Goal: Transaction & Acquisition: Book appointment/travel/reservation

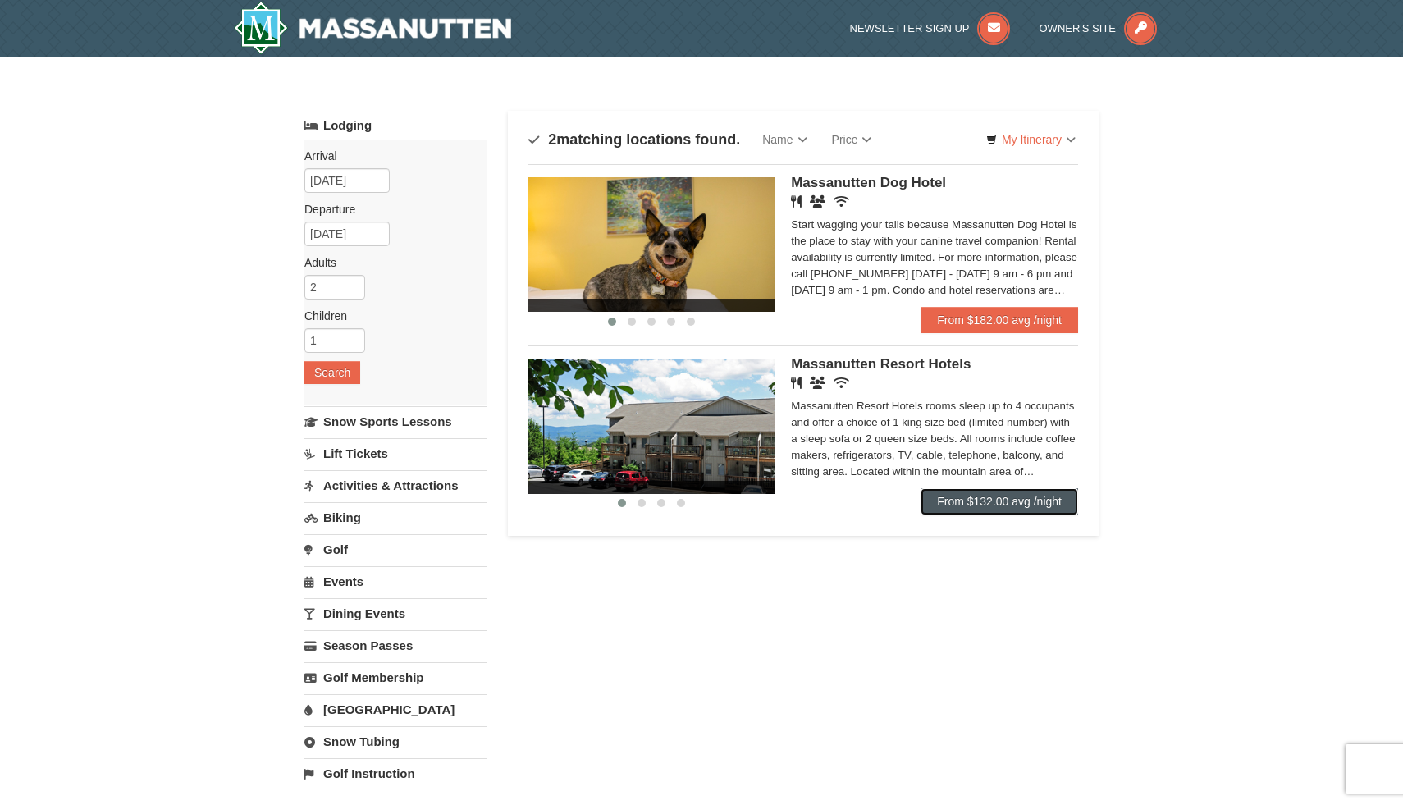
click at [982, 501] on link "From $132.00 avg /night" at bounding box center [1000, 501] width 158 height 26
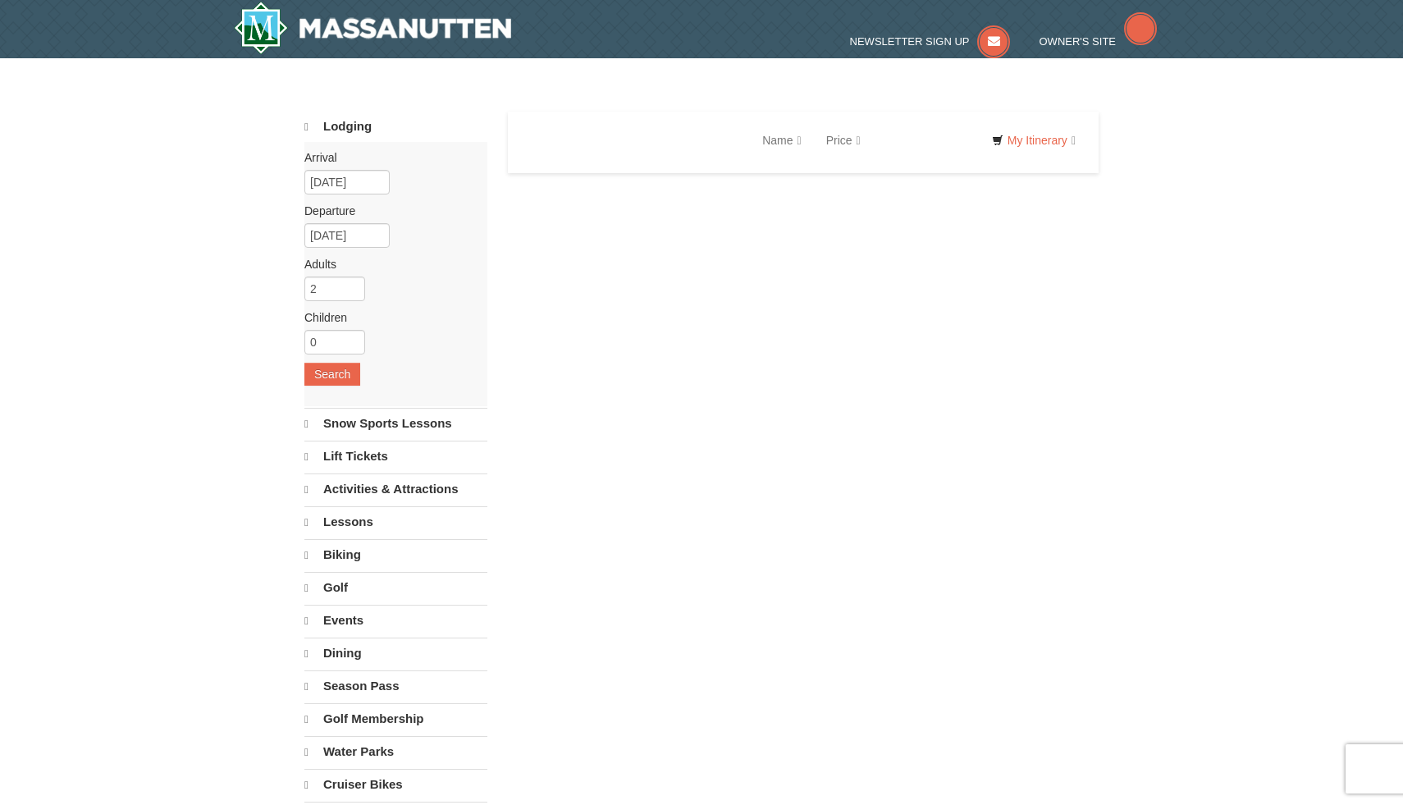
select select "10"
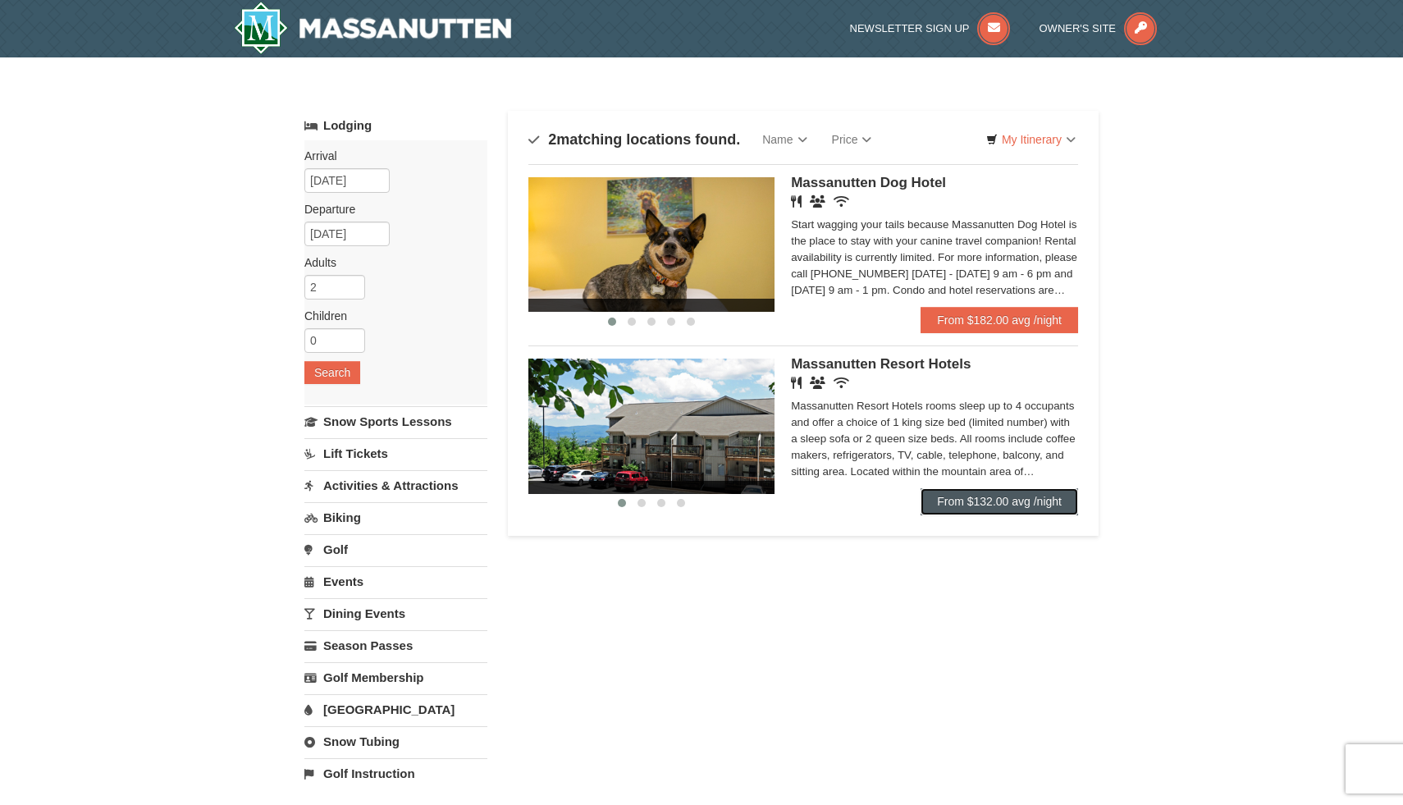
click at [986, 501] on link "From $132.00 avg /night" at bounding box center [1000, 501] width 158 height 26
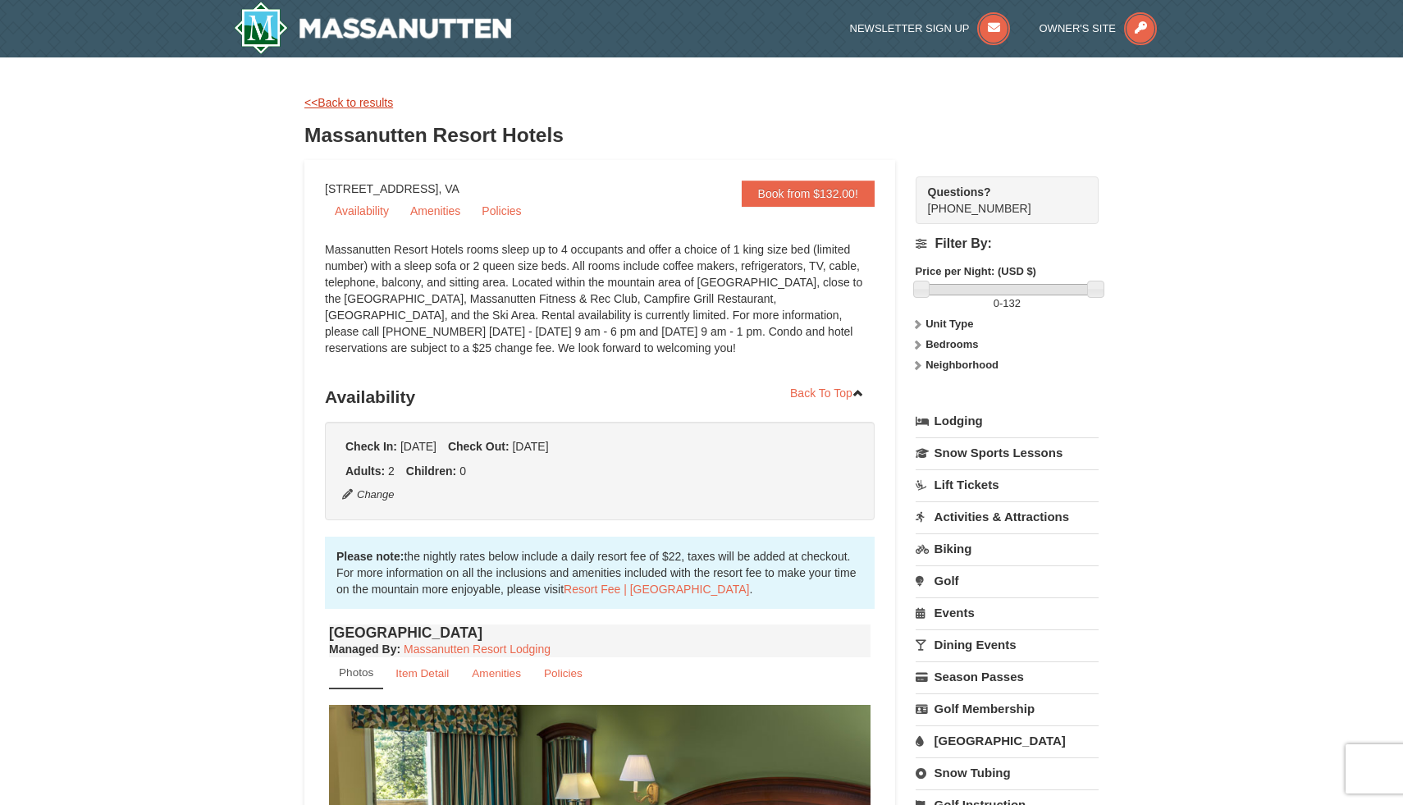
click at [362, 98] on link "<<Back to results" at bounding box center [348, 102] width 89 height 13
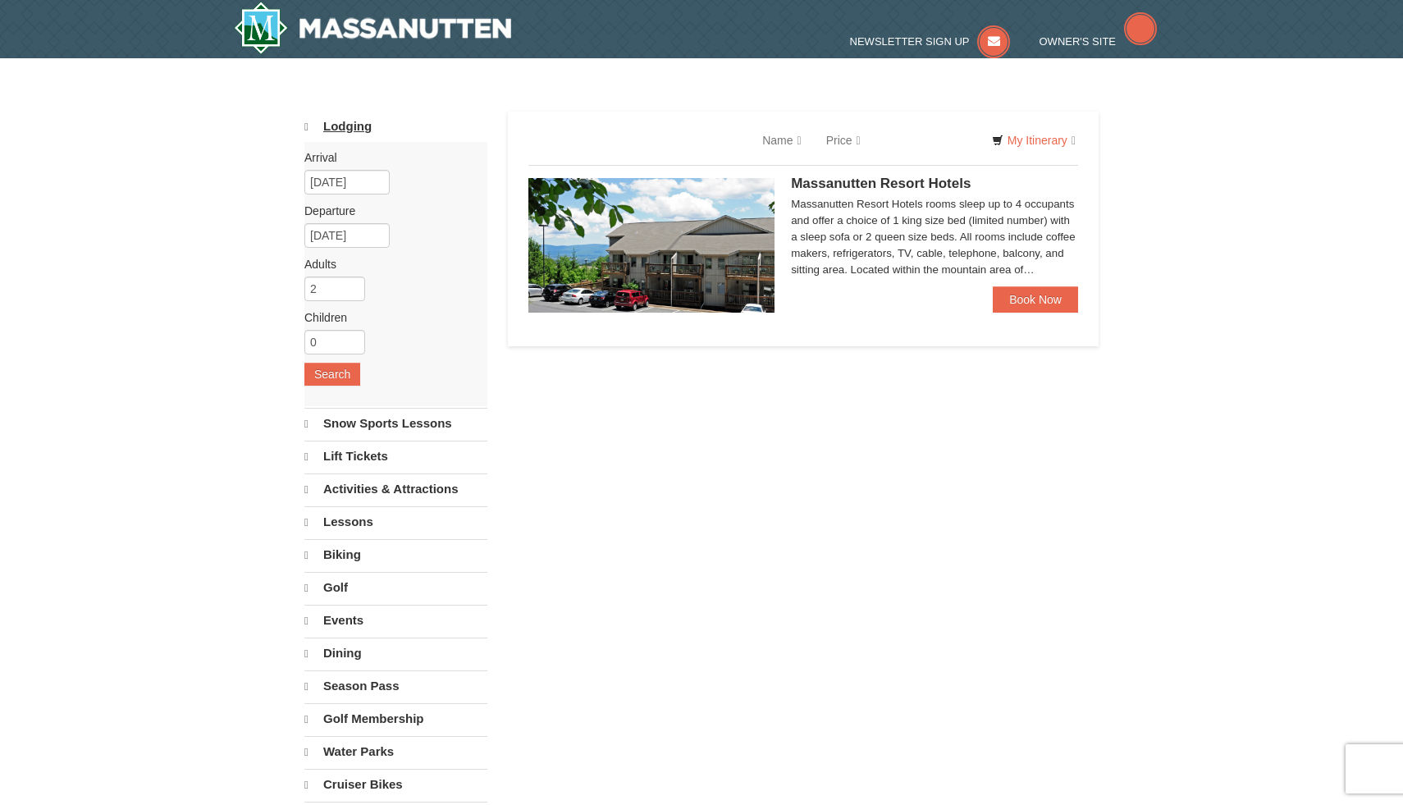
select select "10"
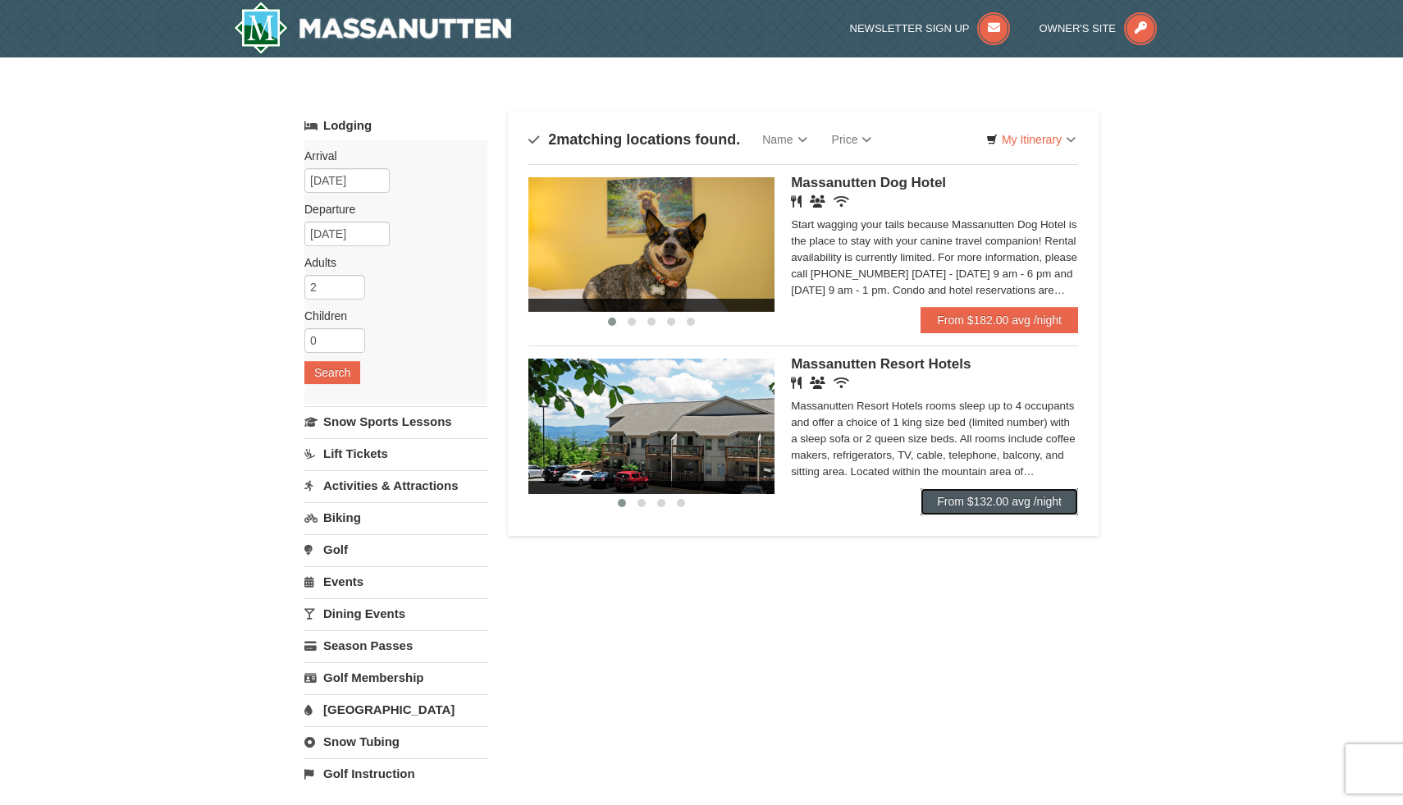
click at [971, 501] on link "From $132.00 avg /night" at bounding box center [1000, 501] width 158 height 26
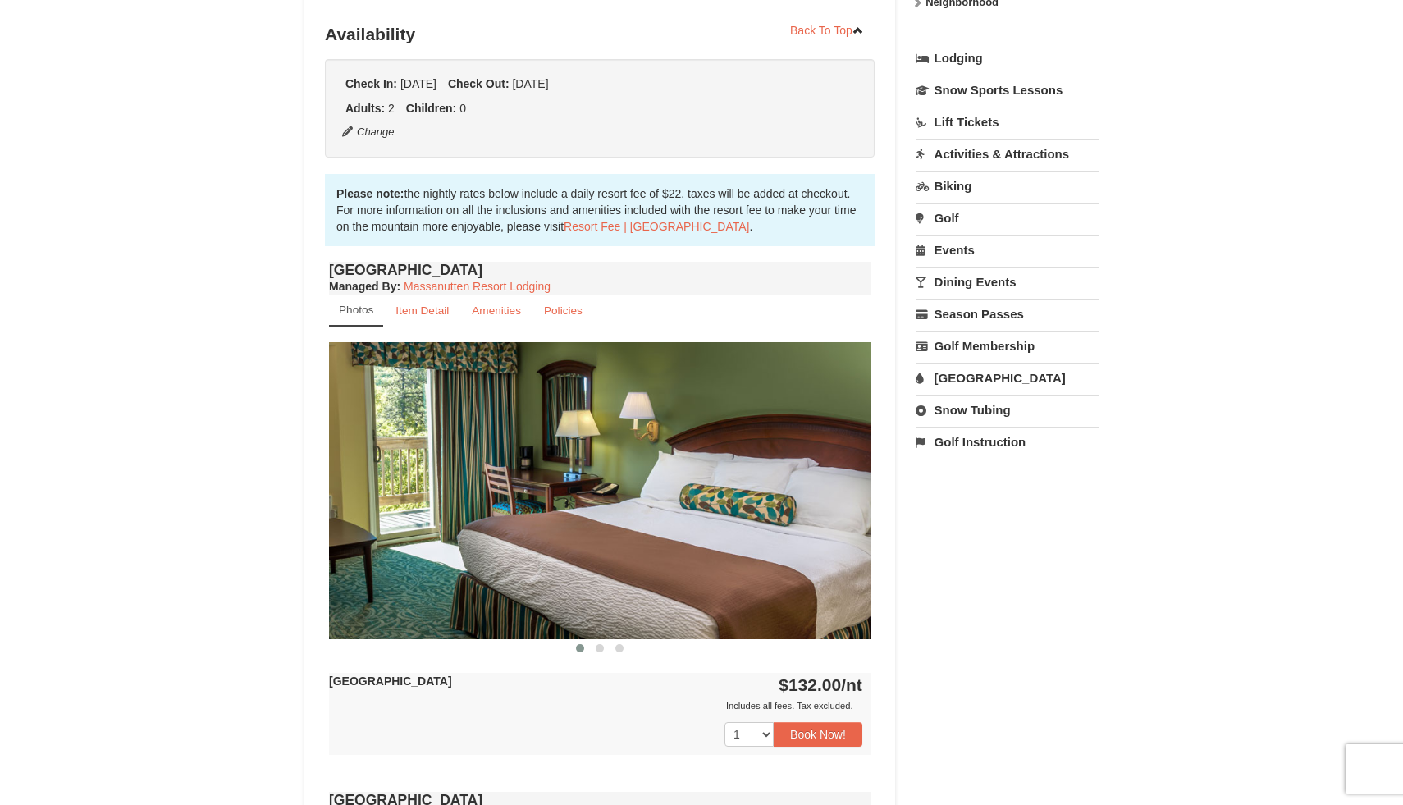
scroll to position [361, 0]
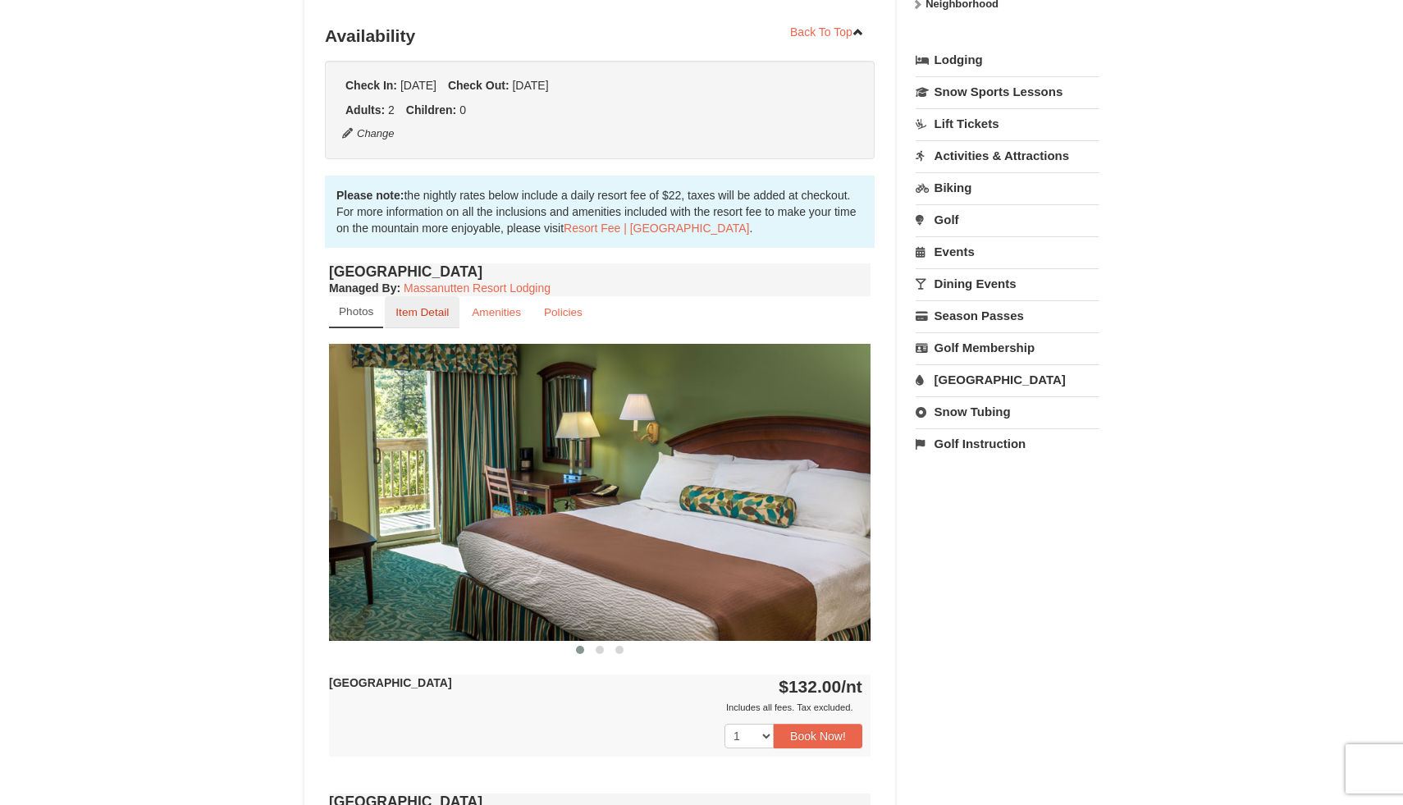
click at [430, 321] on link "Item Detail" at bounding box center [422, 312] width 75 height 32
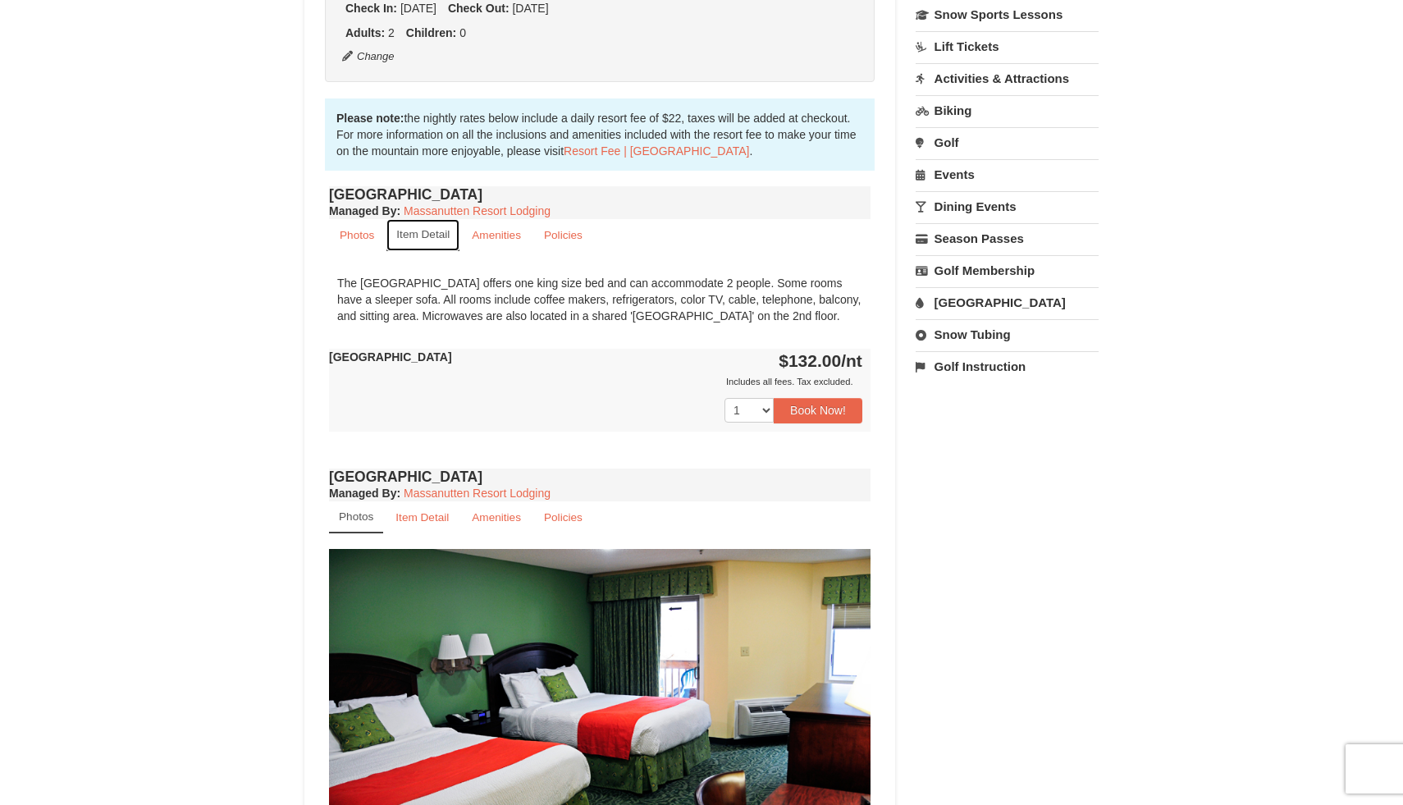
scroll to position [442, 0]
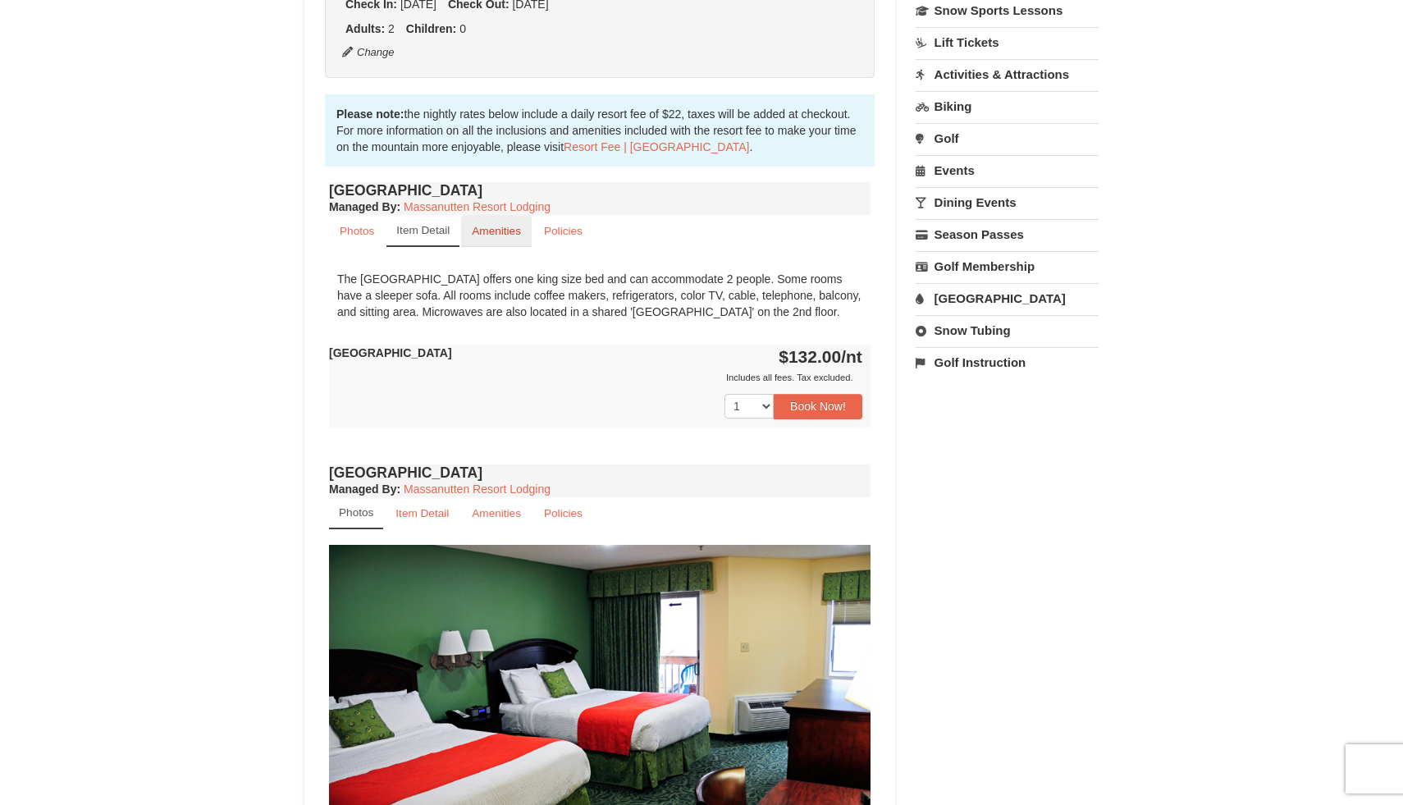
click at [503, 231] on small "Amenities" at bounding box center [496, 231] width 49 height 12
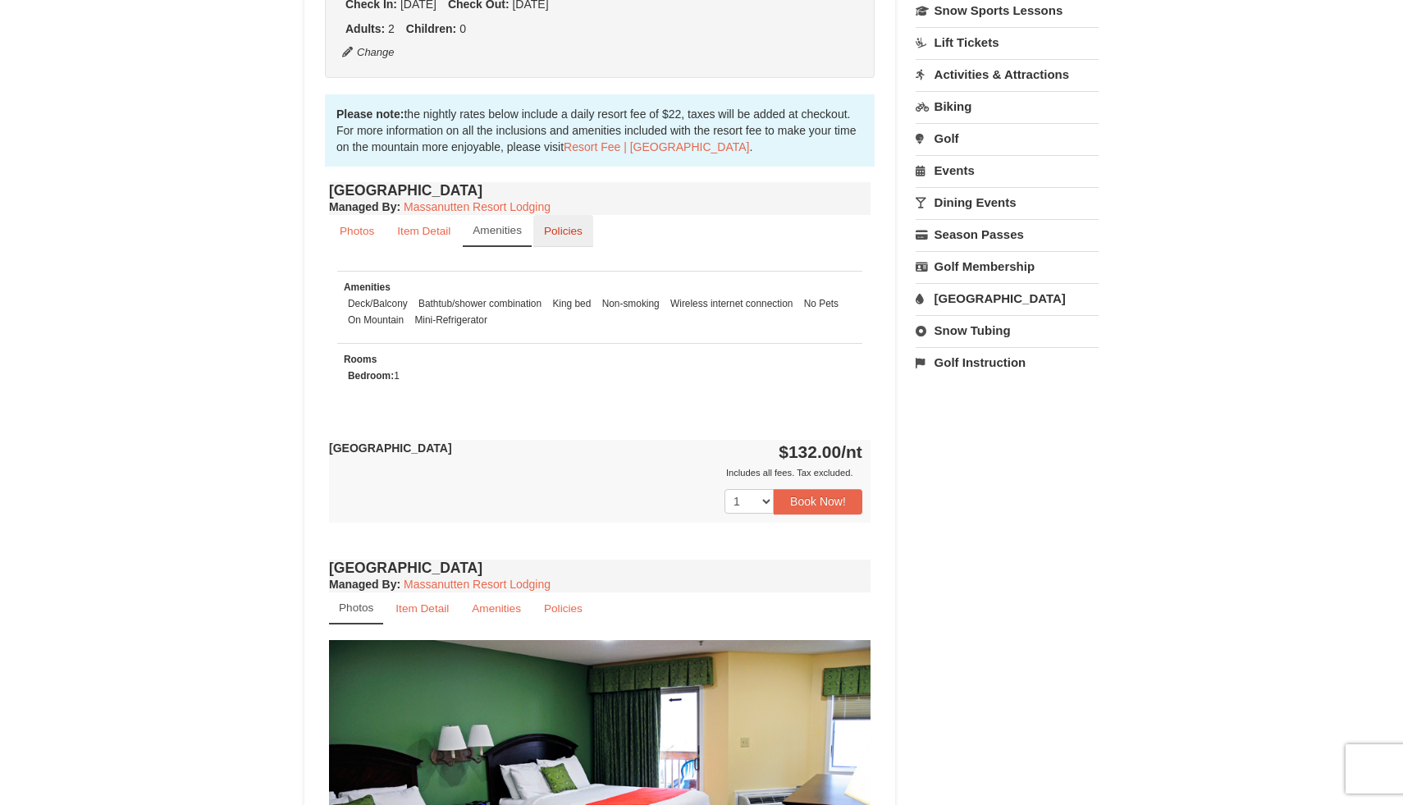
click at [562, 231] on small "Policies" at bounding box center [563, 231] width 39 height 12
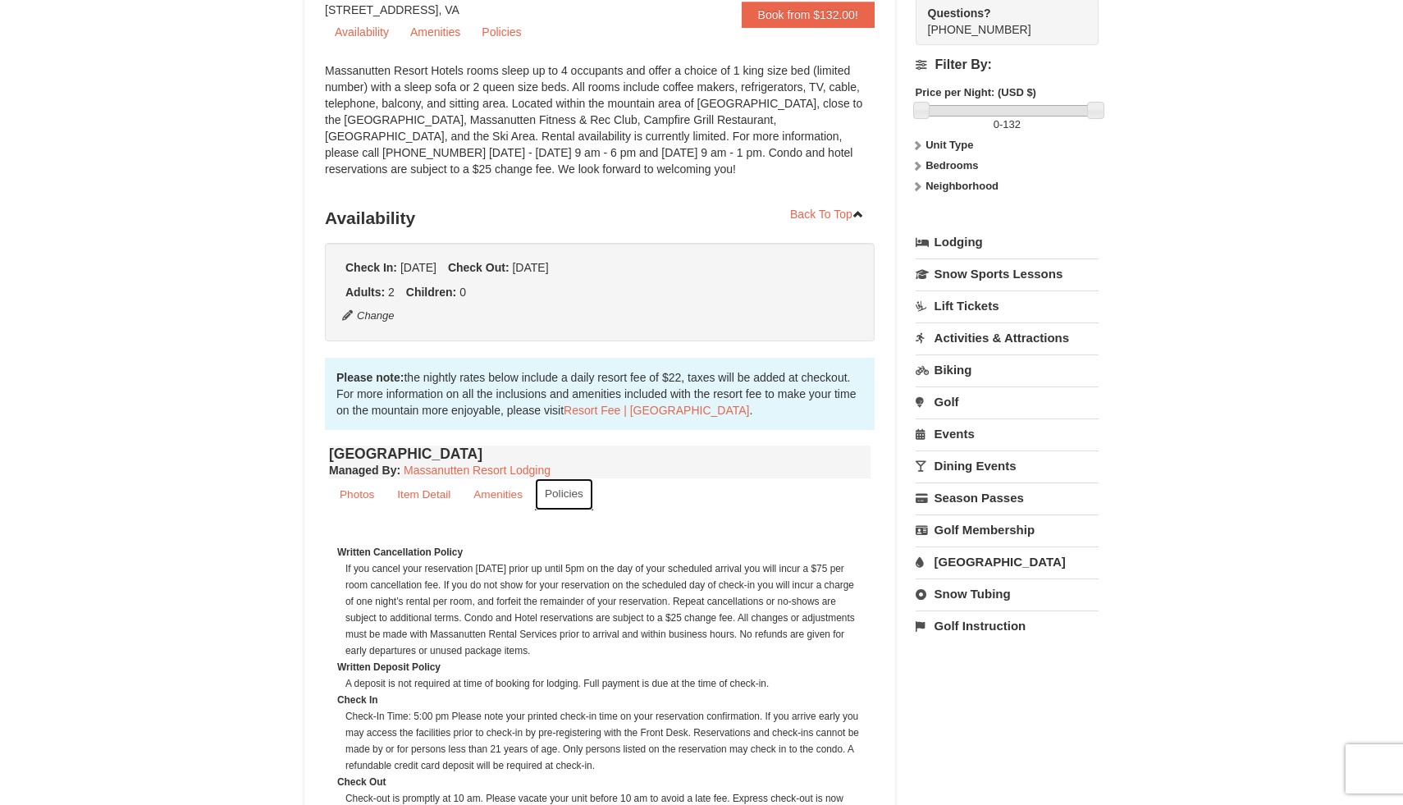
scroll to position [177, 0]
click at [360, 496] on small "Photos" at bounding box center [357, 496] width 34 height 12
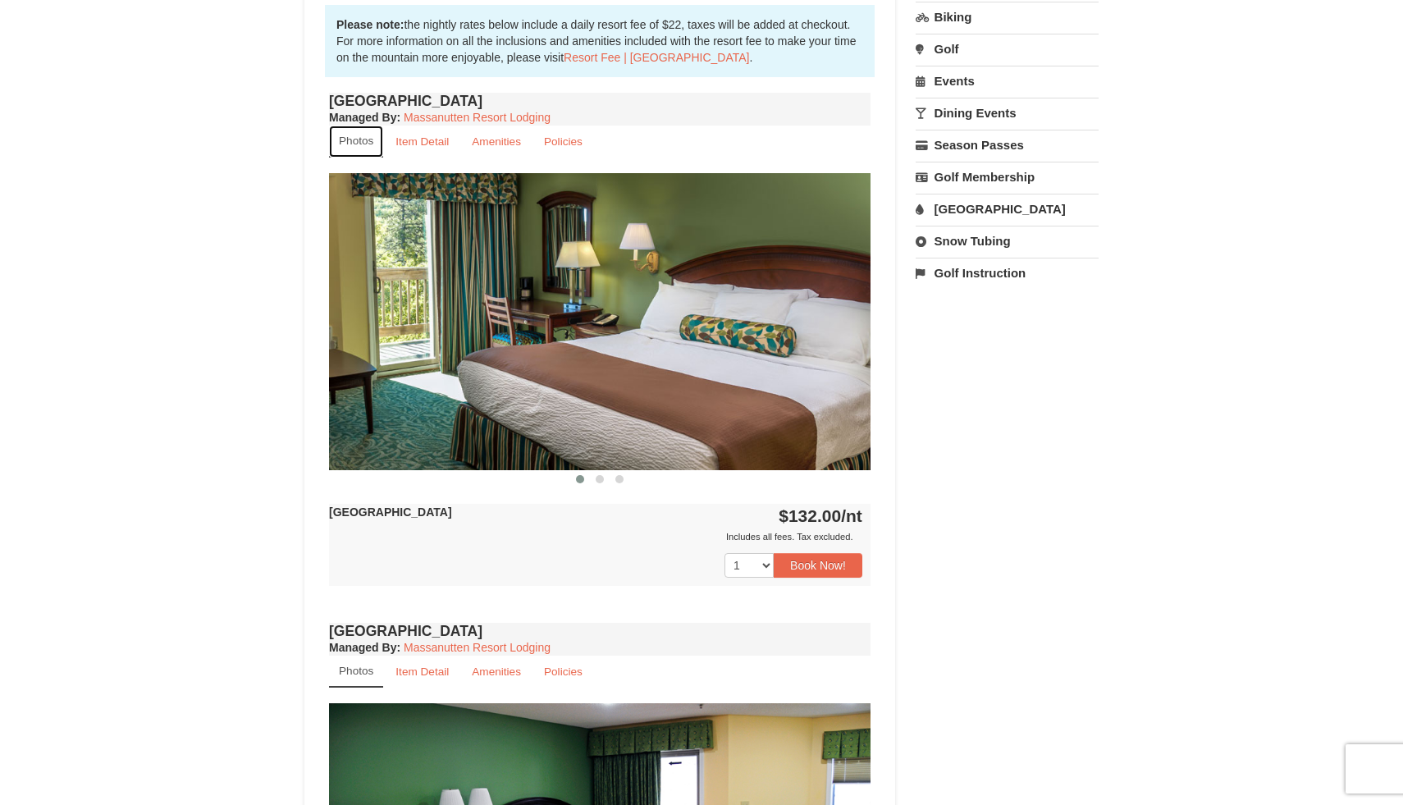
scroll to position [538, 0]
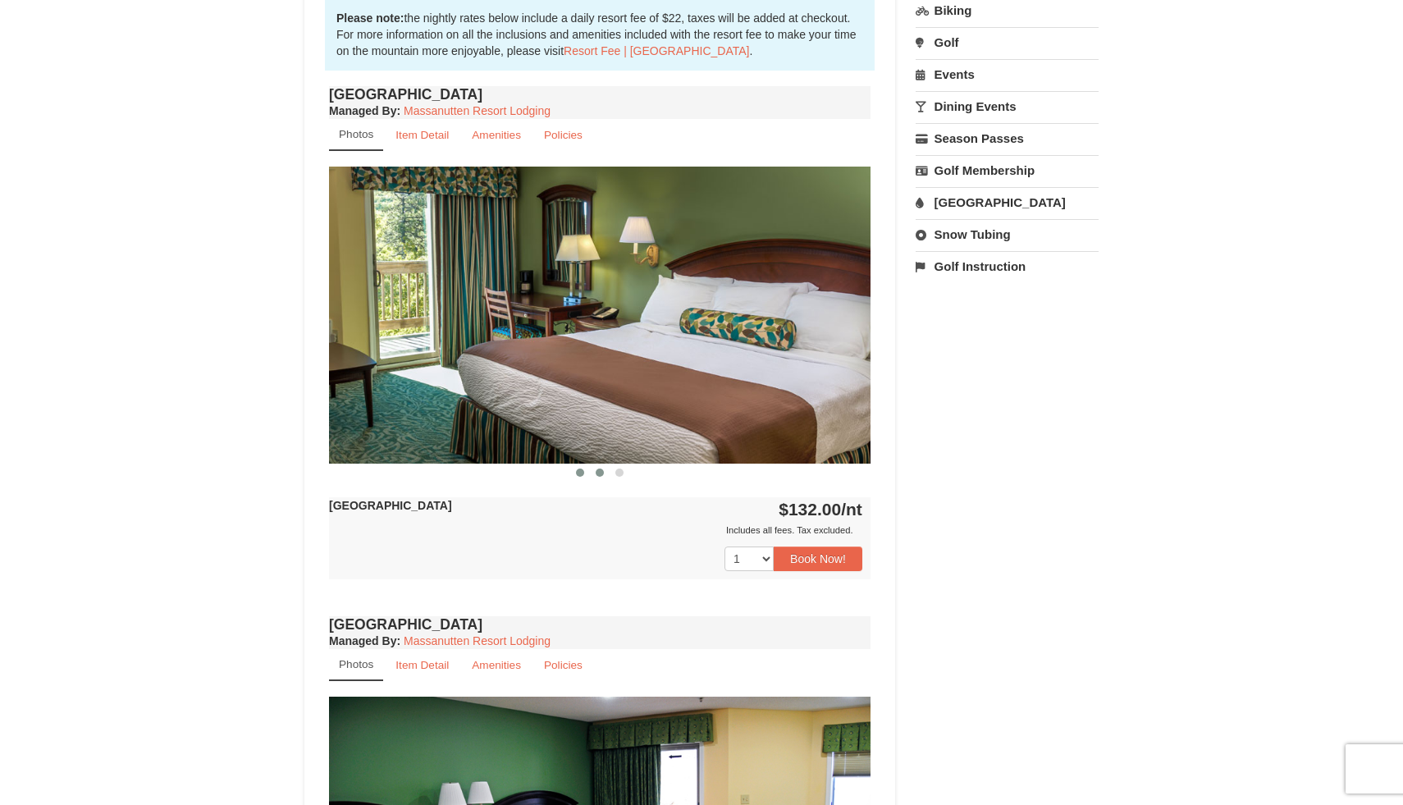
click at [599, 474] on span at bounding box center [600, 473] width 8 height 8
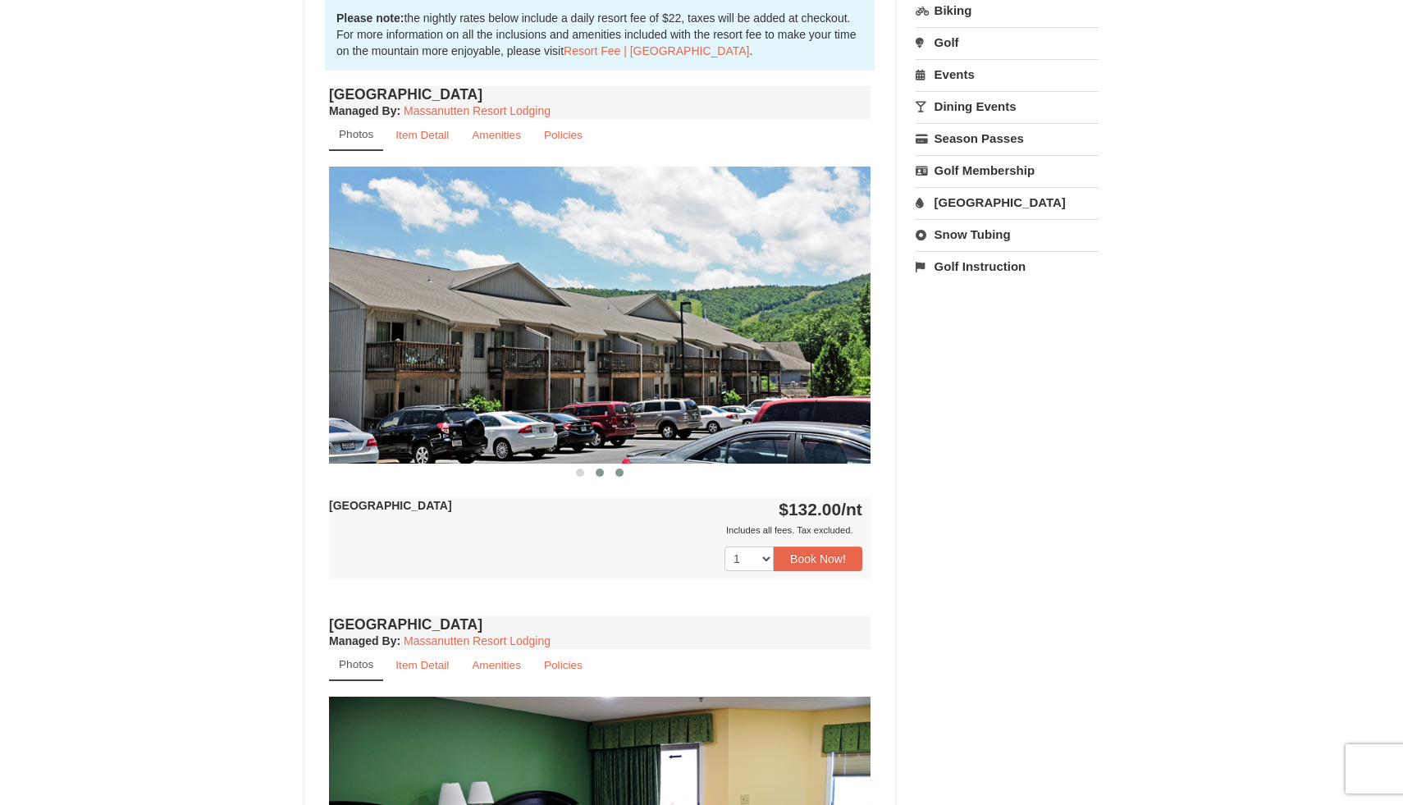
click at [622, 473] on span at bounding box center [619, 473] width 8 height 8
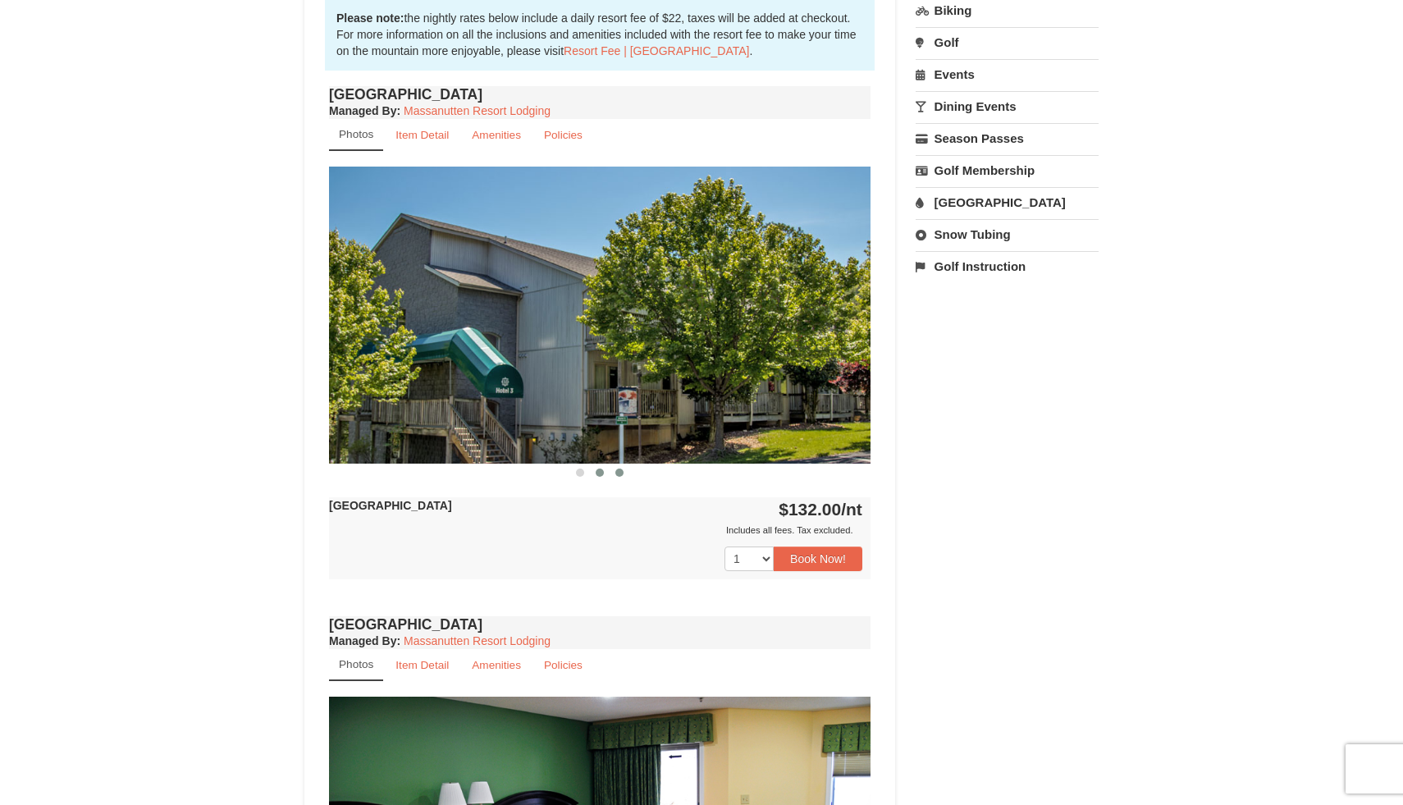
click at [596, 474] on button at bounding box center [600, 472] width 20 height 16
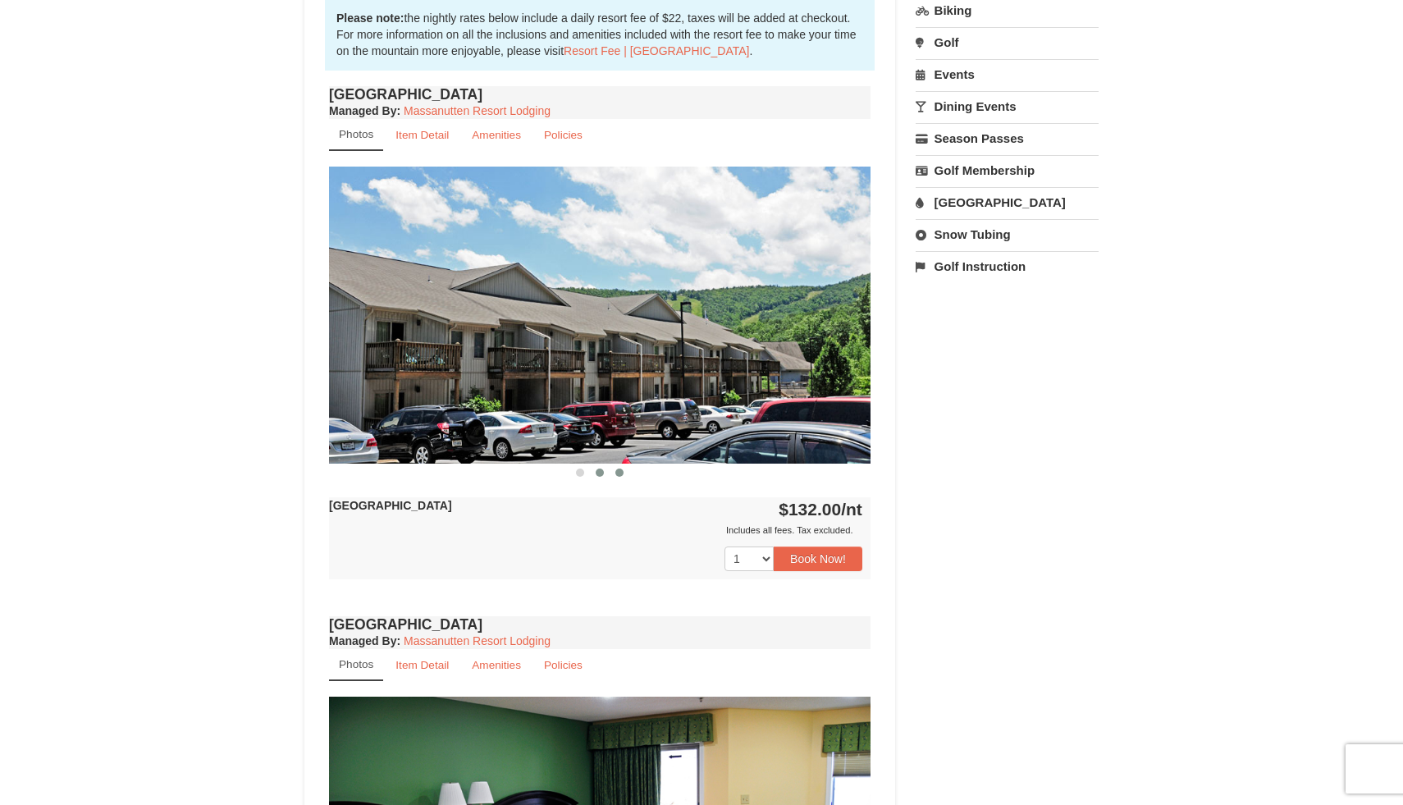
click at [622, 473] on span at bounding box center [619, 473] width 8 height 8
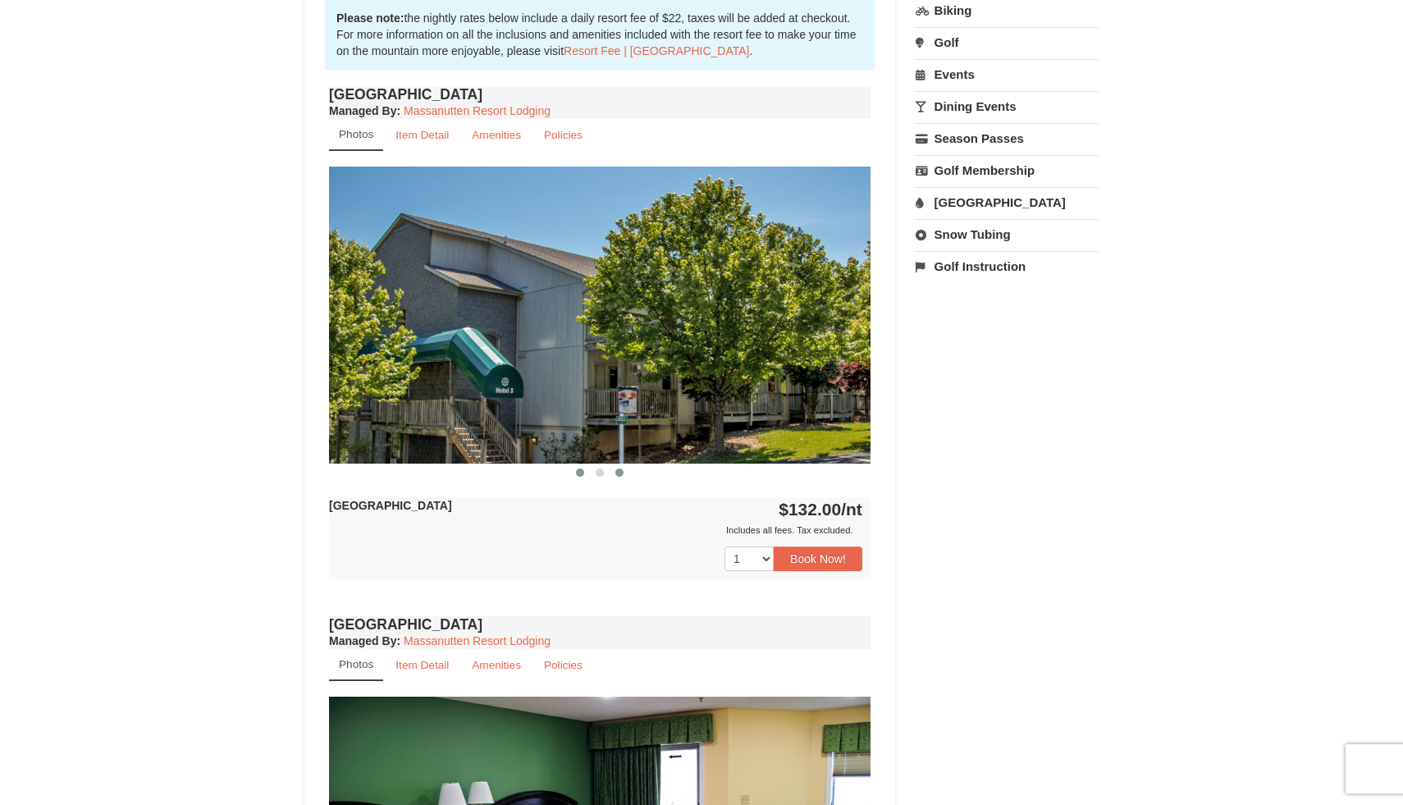
click at [581, 473] on span at bounding box center [580, 473] width 8 height 8
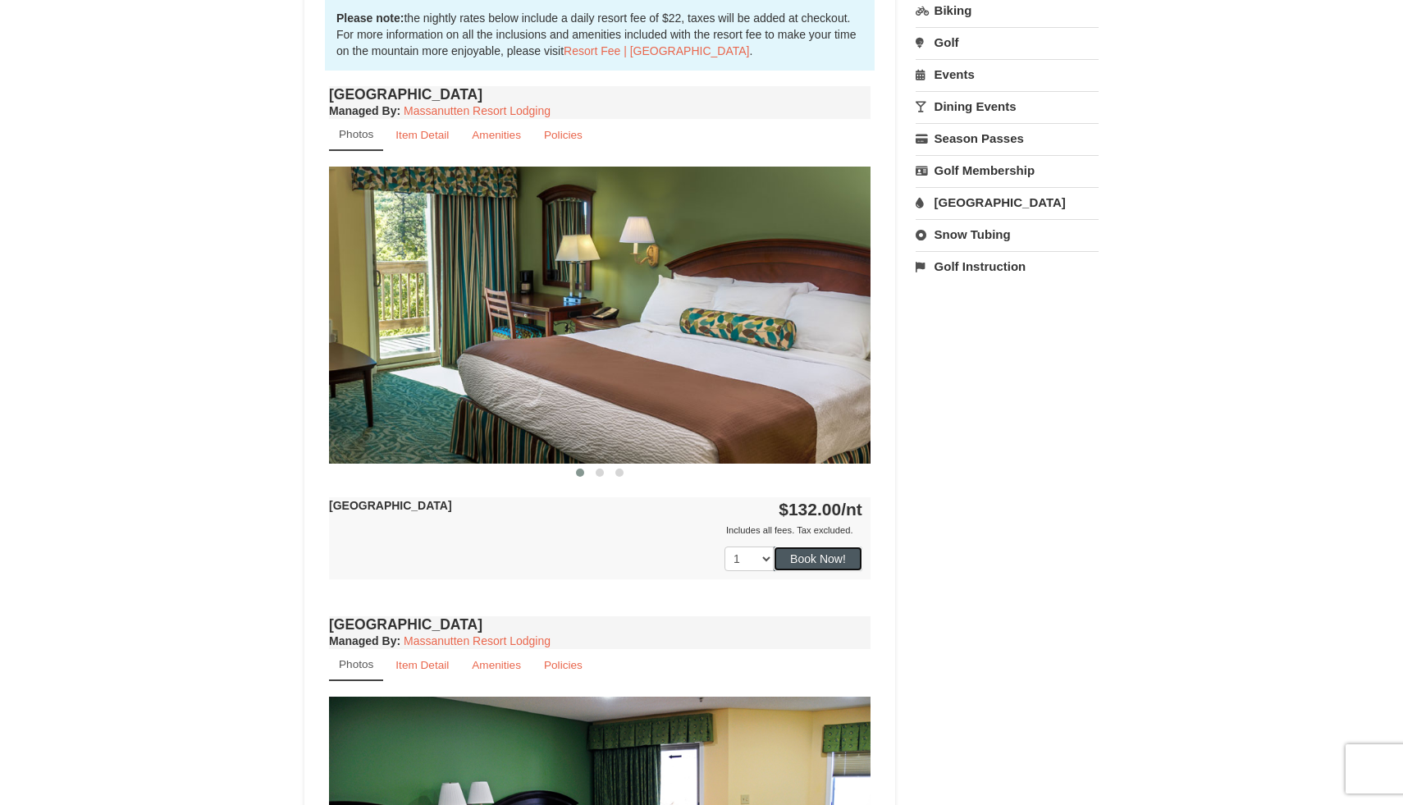
click at [830, 567] on button "Book Now!" at bounding box center [818, 558] width 89 height 25
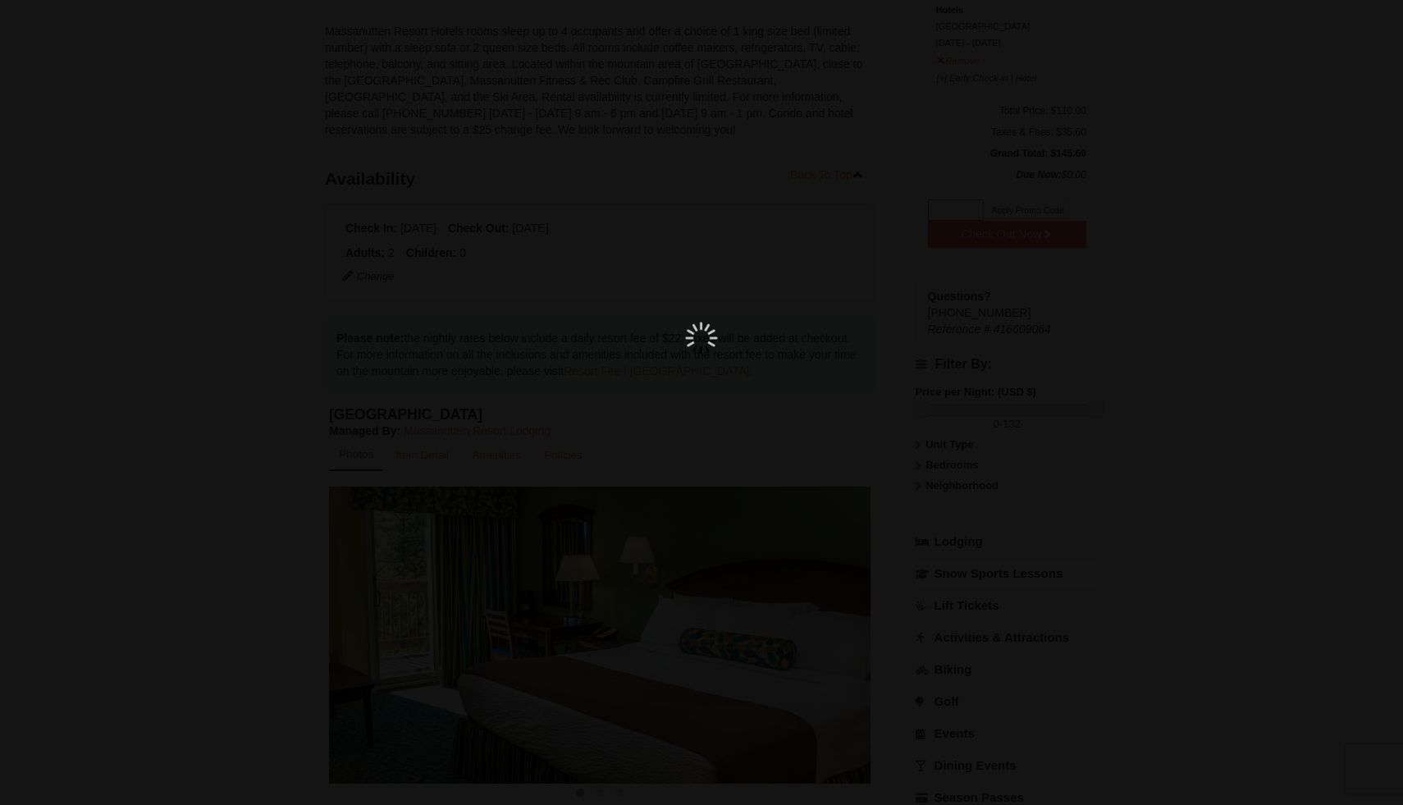
scroll to position [160, 0]
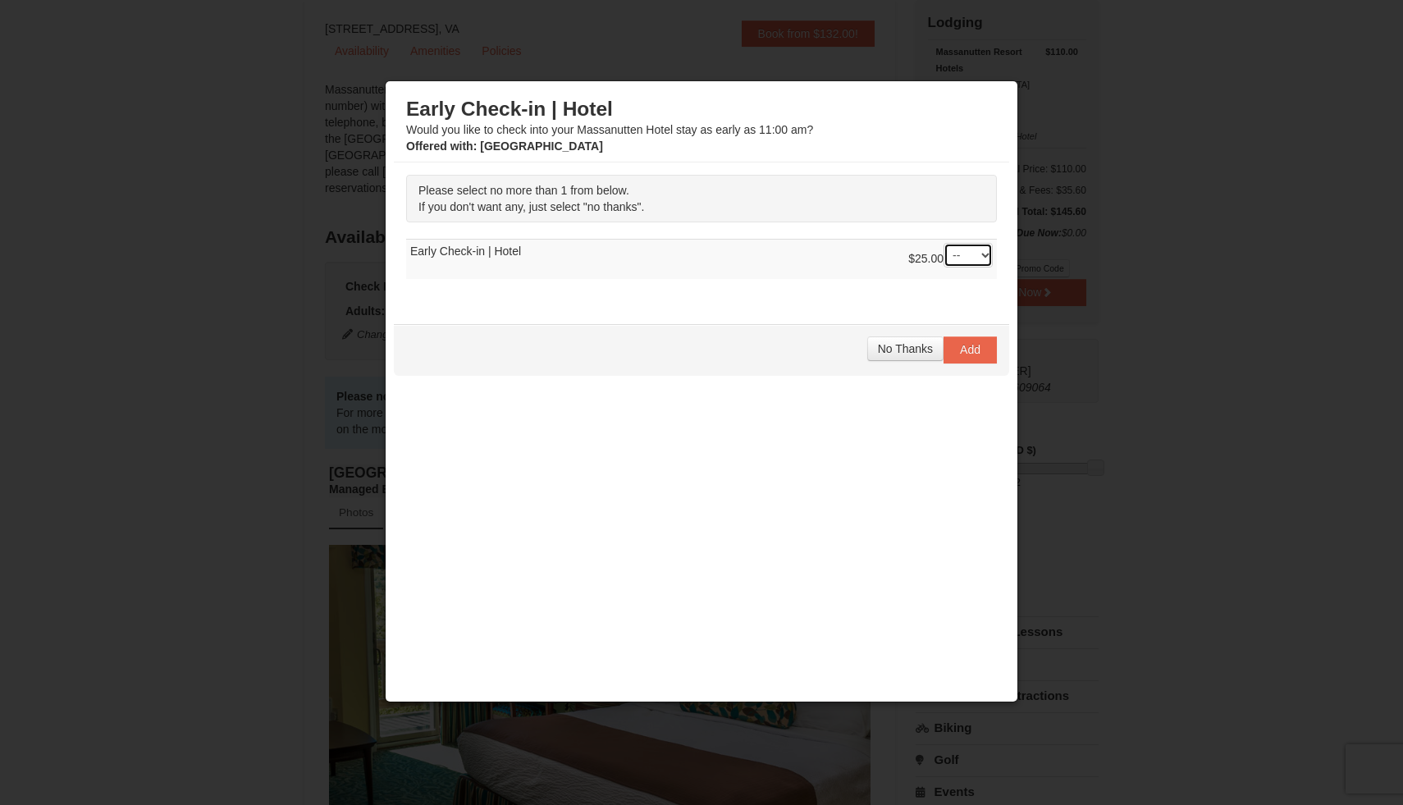
click at [953, 253] on select "-- 01" at bounding box center [968, 255] width 49 height 25
click at [987, 257] on select "-- 01" at bounding box center [968, 255] width 49 height 25
select select "1"
click at [944, 243] on select "-- 01" at bounding box center [968, 255] width 49 height 25
click at [966, 347] on span "Add" at bounding box center [970, 349] width 21 height 13
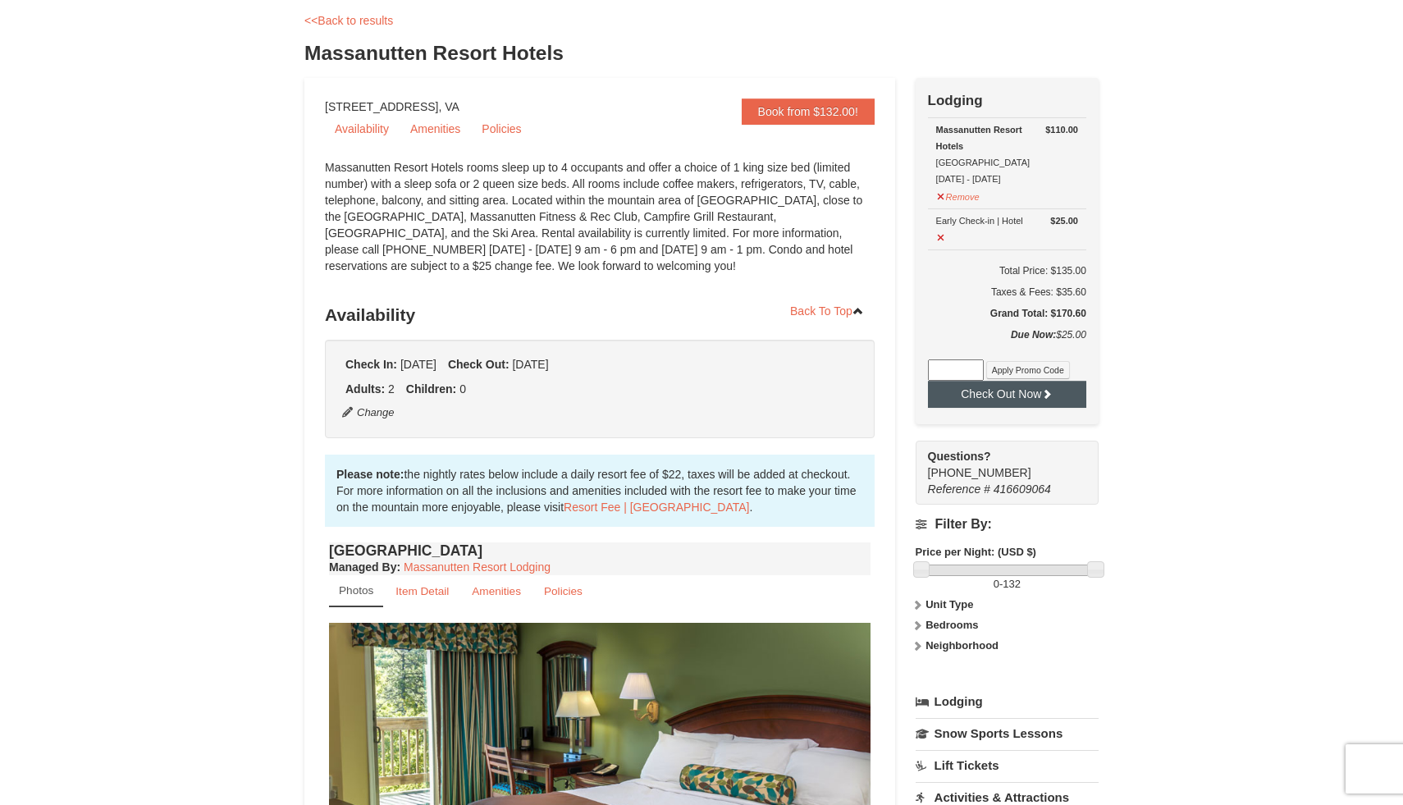
scroll to position [80, 0]
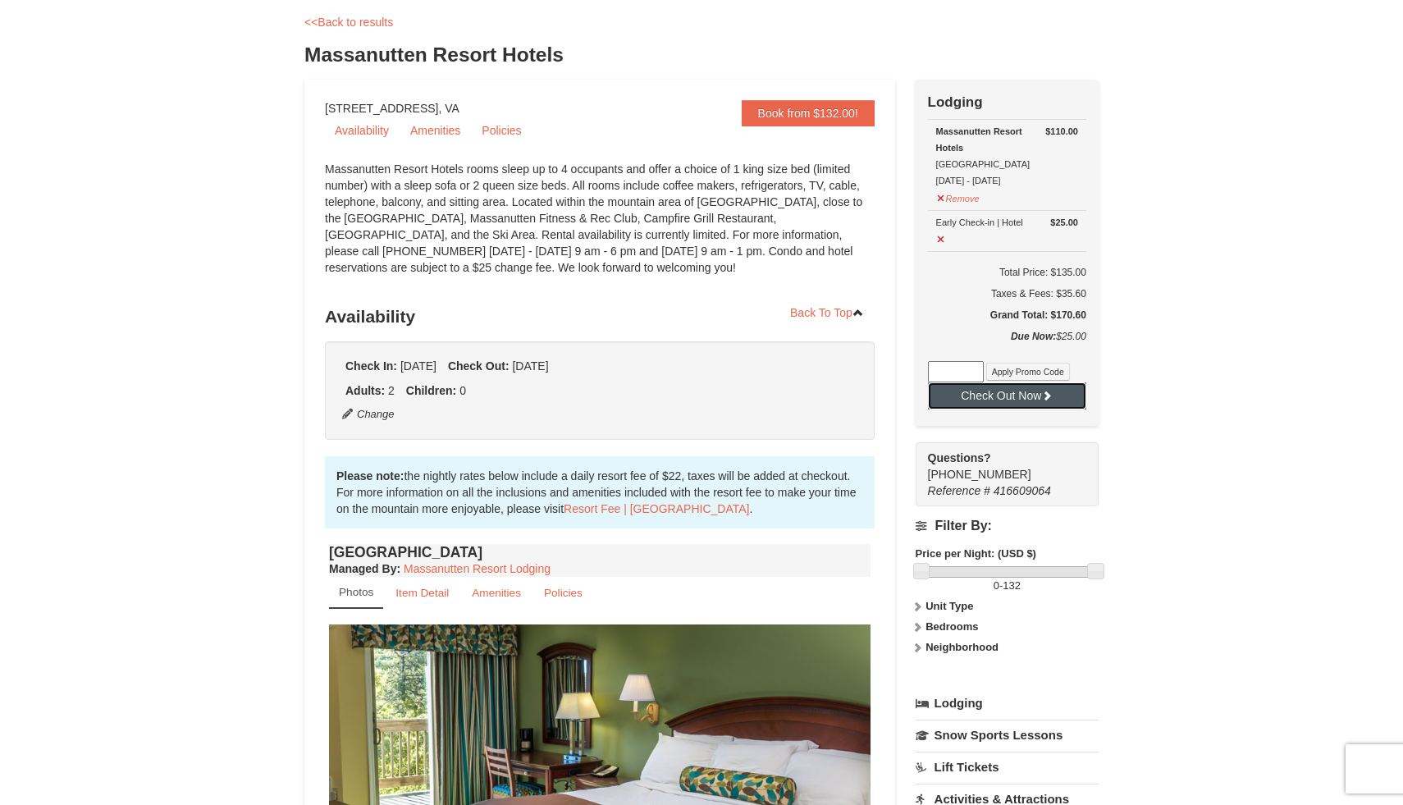
click at [1026, 386] on button "Check Out Now" at bounding box center [1007, 395] width 158 height 26
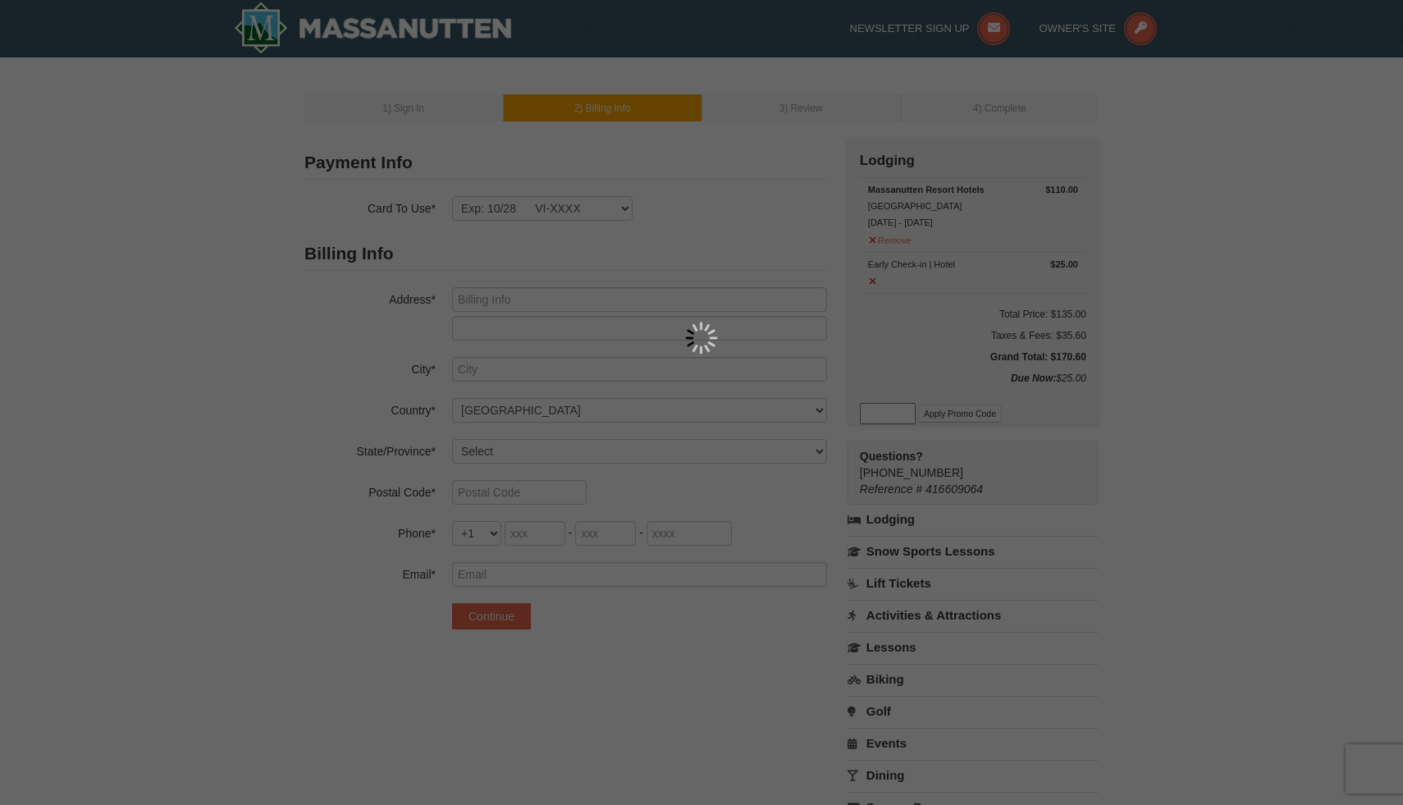
type input "13559 Lavender Mist Ln"
type input "Centreville"
select select "VA"
type input "20120"
type input "717"
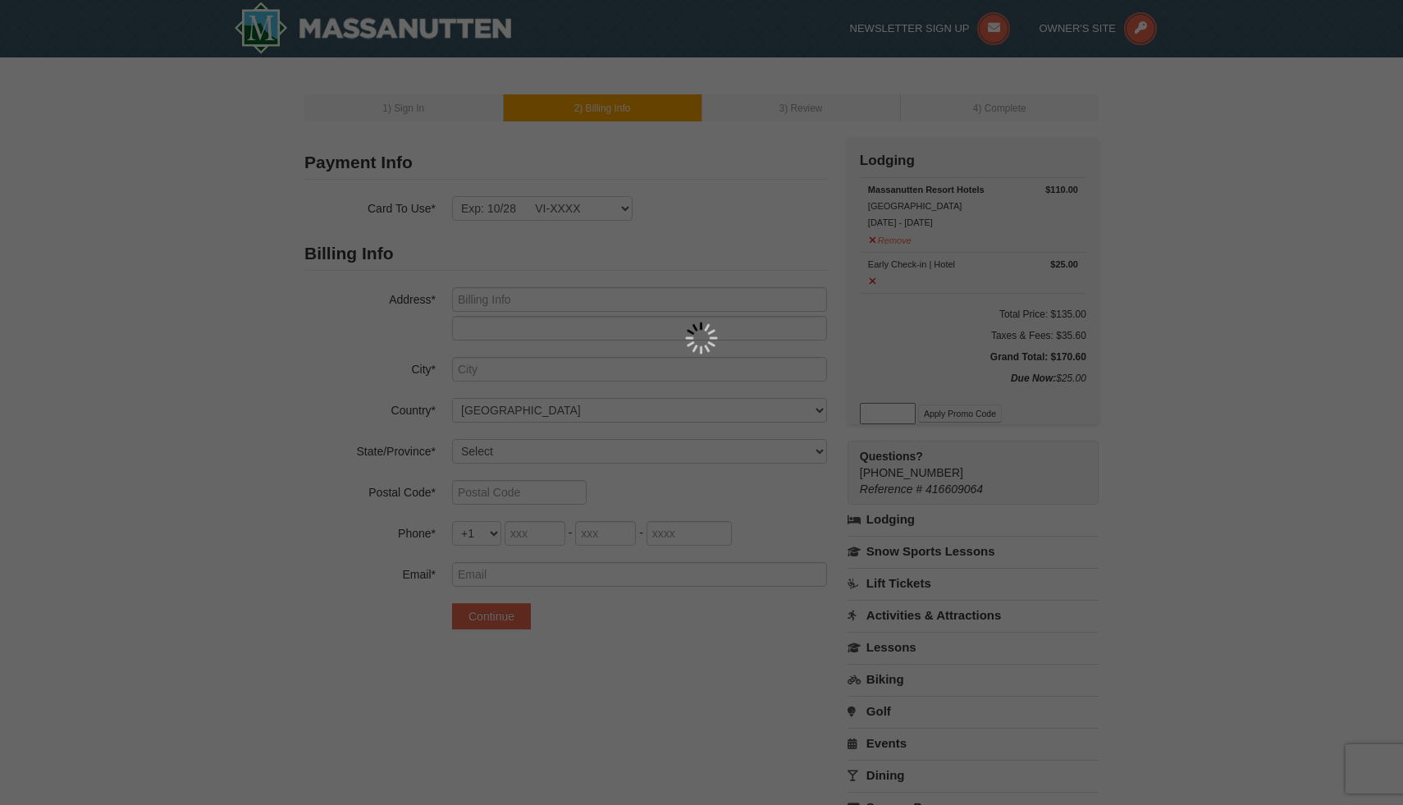
type input "433"
type input "8793"
type input "alanjsmith22@aol.com"
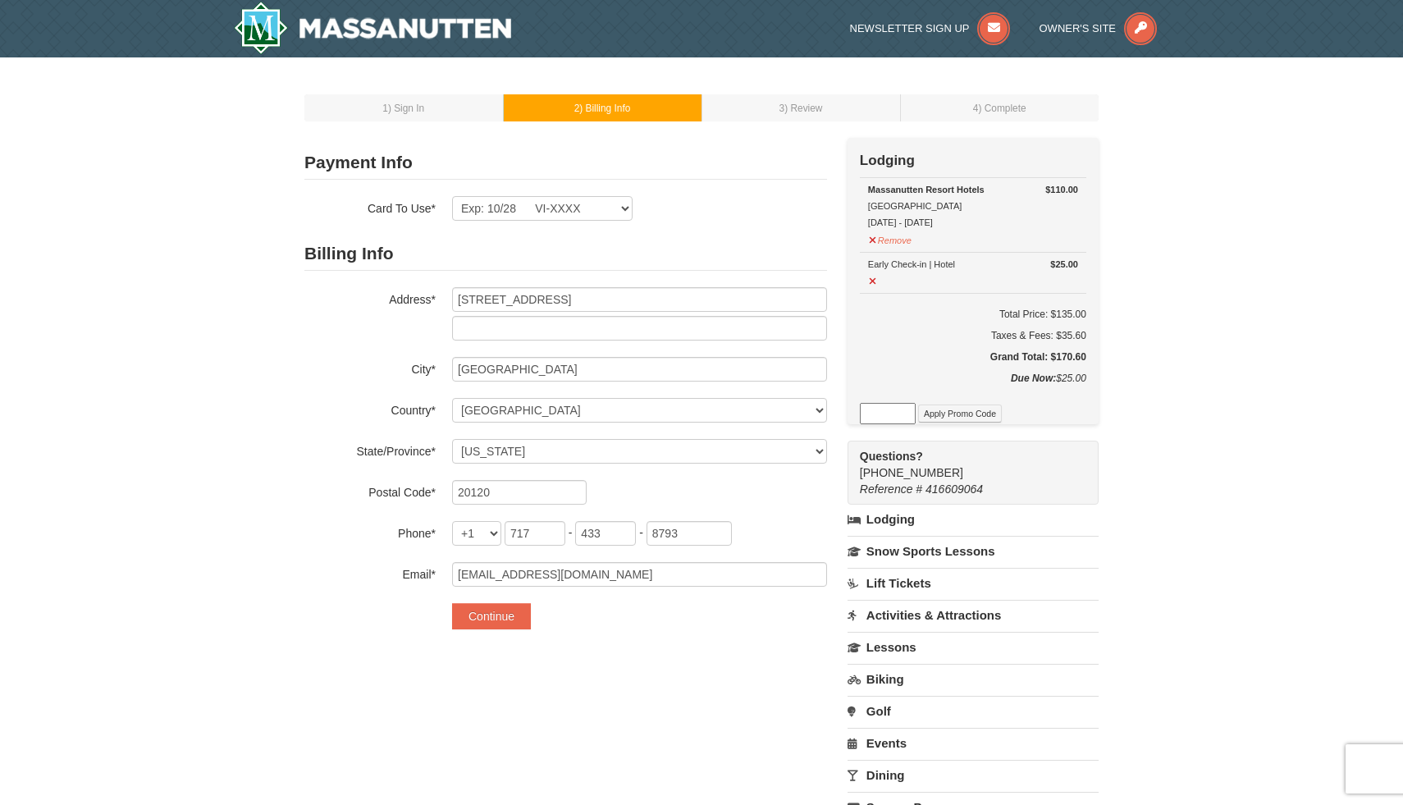
select select "10"
click at [565, 211] on select "Exp: 10/28 VI-XXXX New Card" at bounding box center [542, 208] width 181 height 25
click at [452, 196] on select "Exp: 10/28 VI-XXXX New Card" at bounding box center [542, 208] width 181 height 25
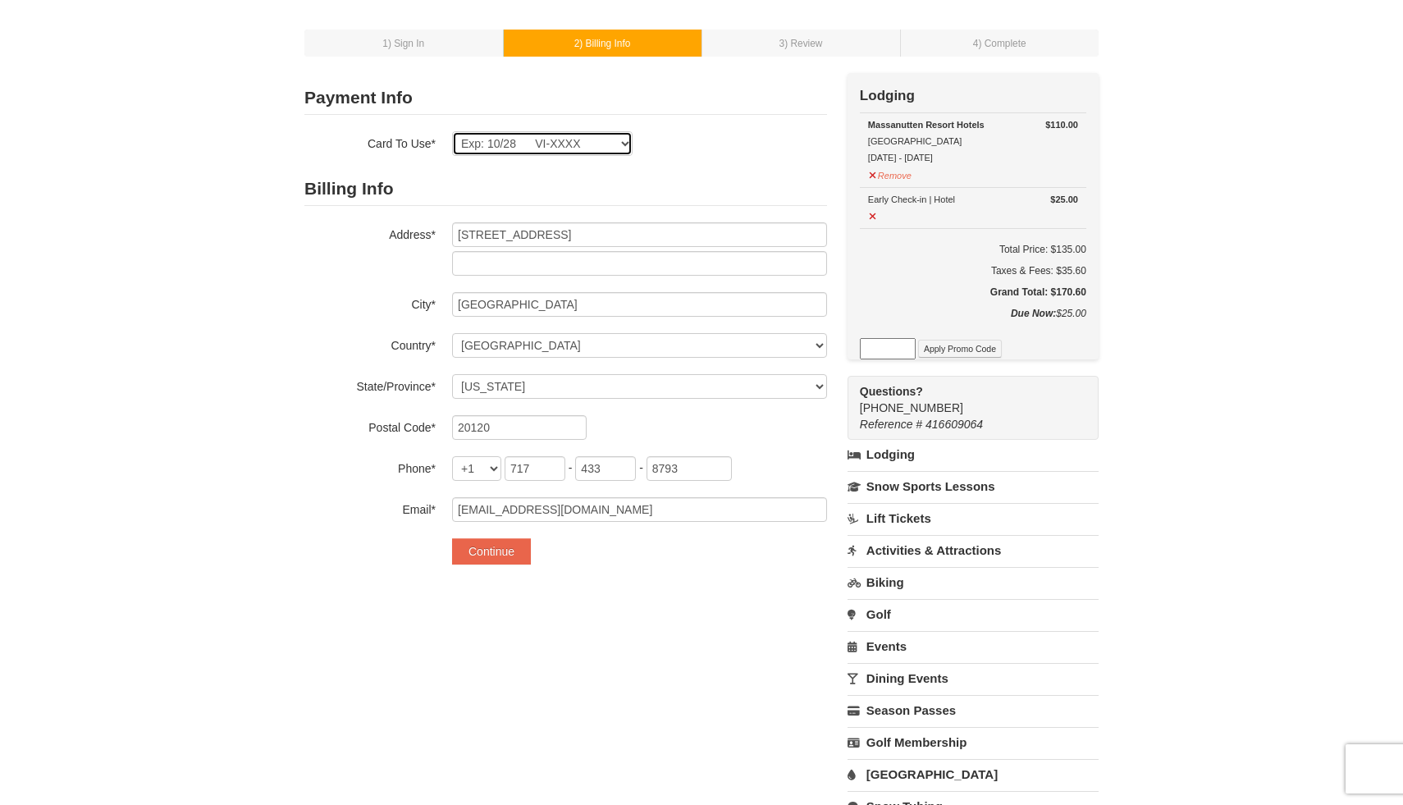
scroll to position [69, 0]
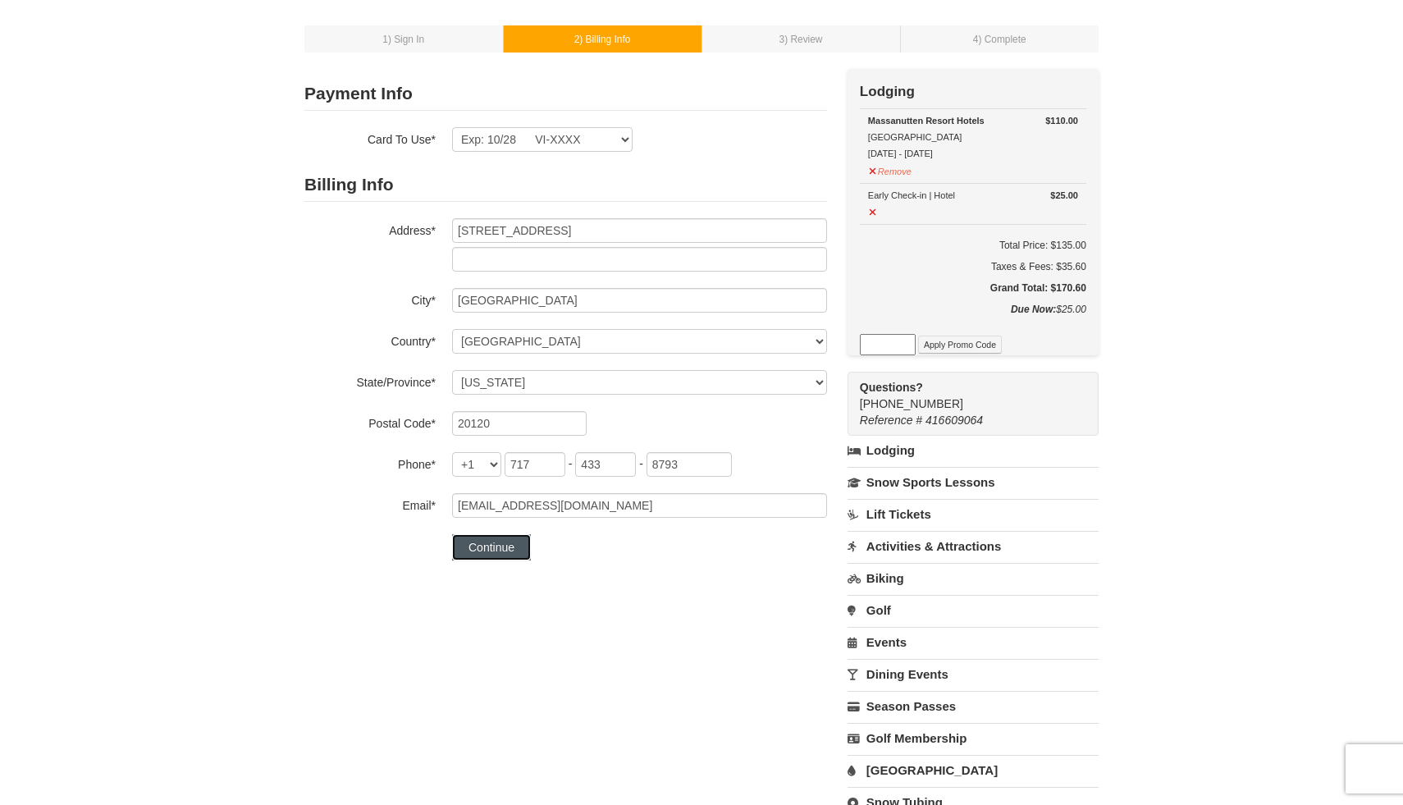
click at [484, 554] on button "Continue" at bounding box center [491, 547] width 79 height 26
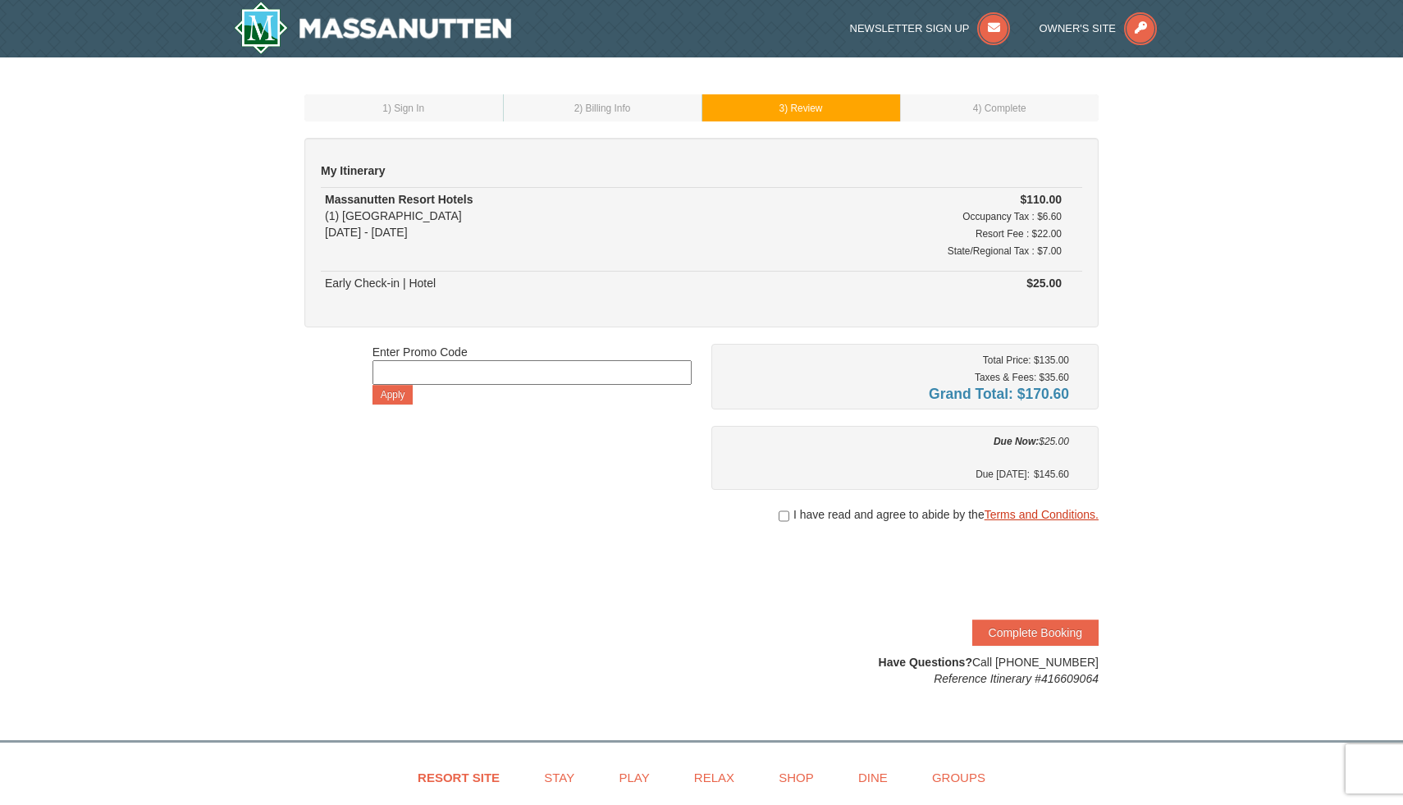
click at [1073, 508] on link "Terms and Conditions." at bounding box center [1042, 514] width 114 height 13
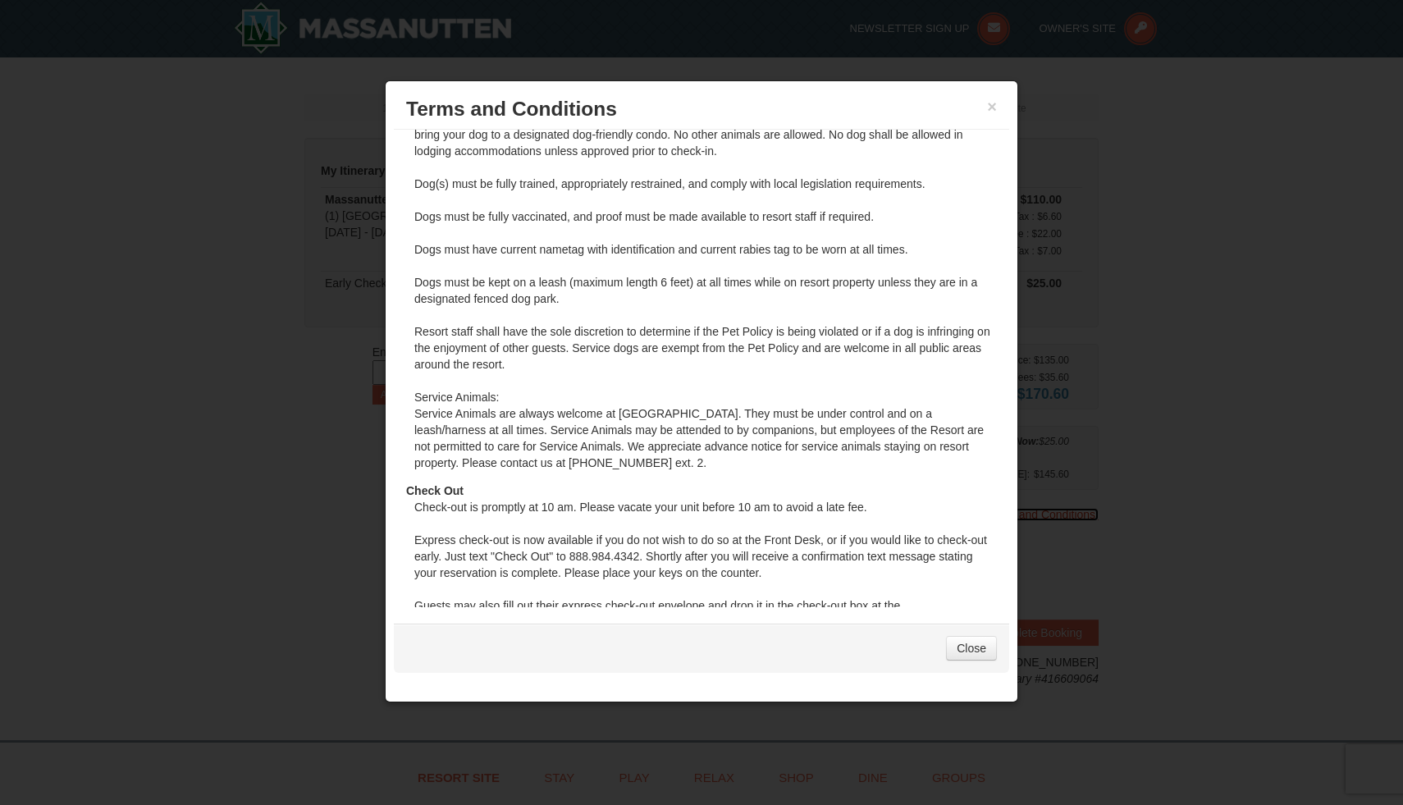
scroll to position [1205, 0]
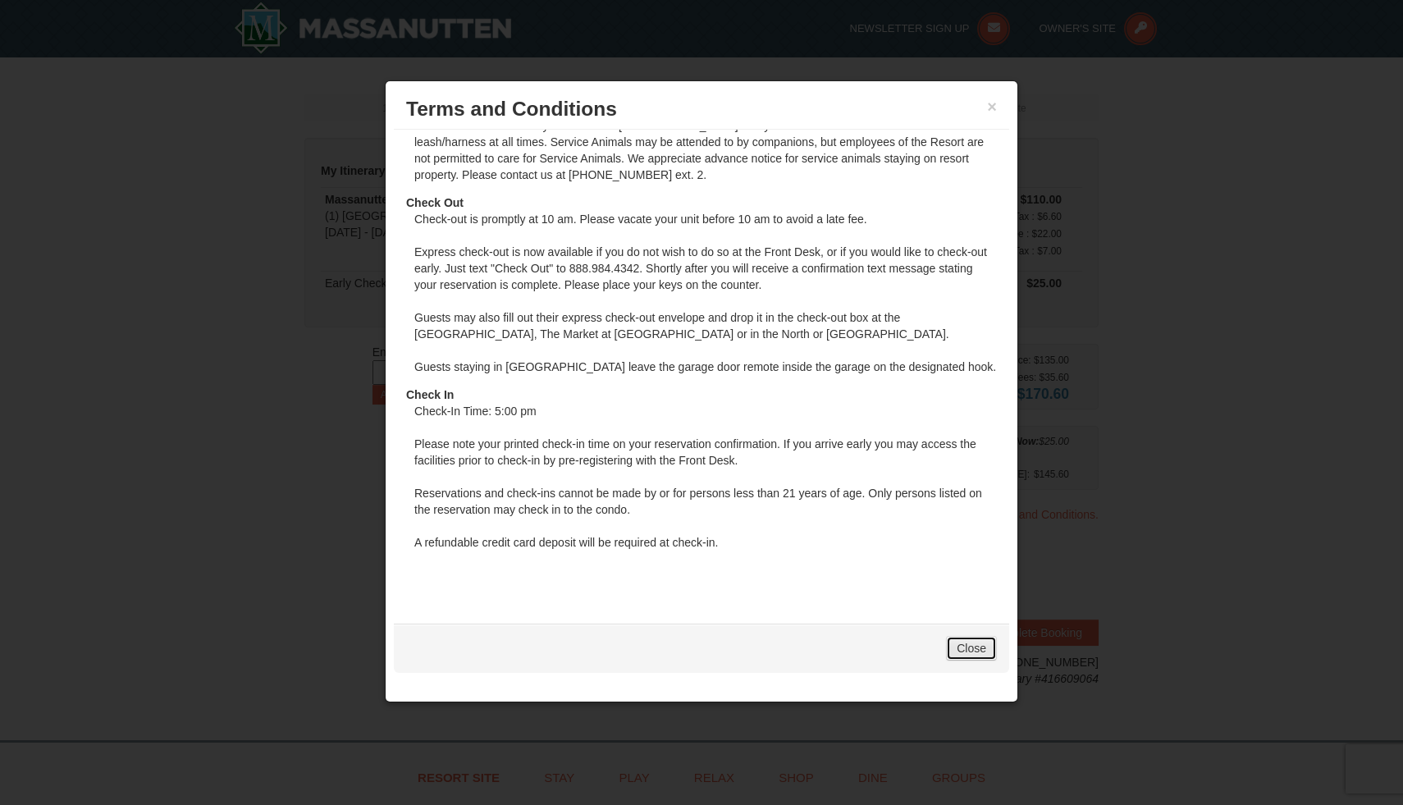
click at [974, 646] on link "Close" at bounding box center [971, 648] width 51 height 25
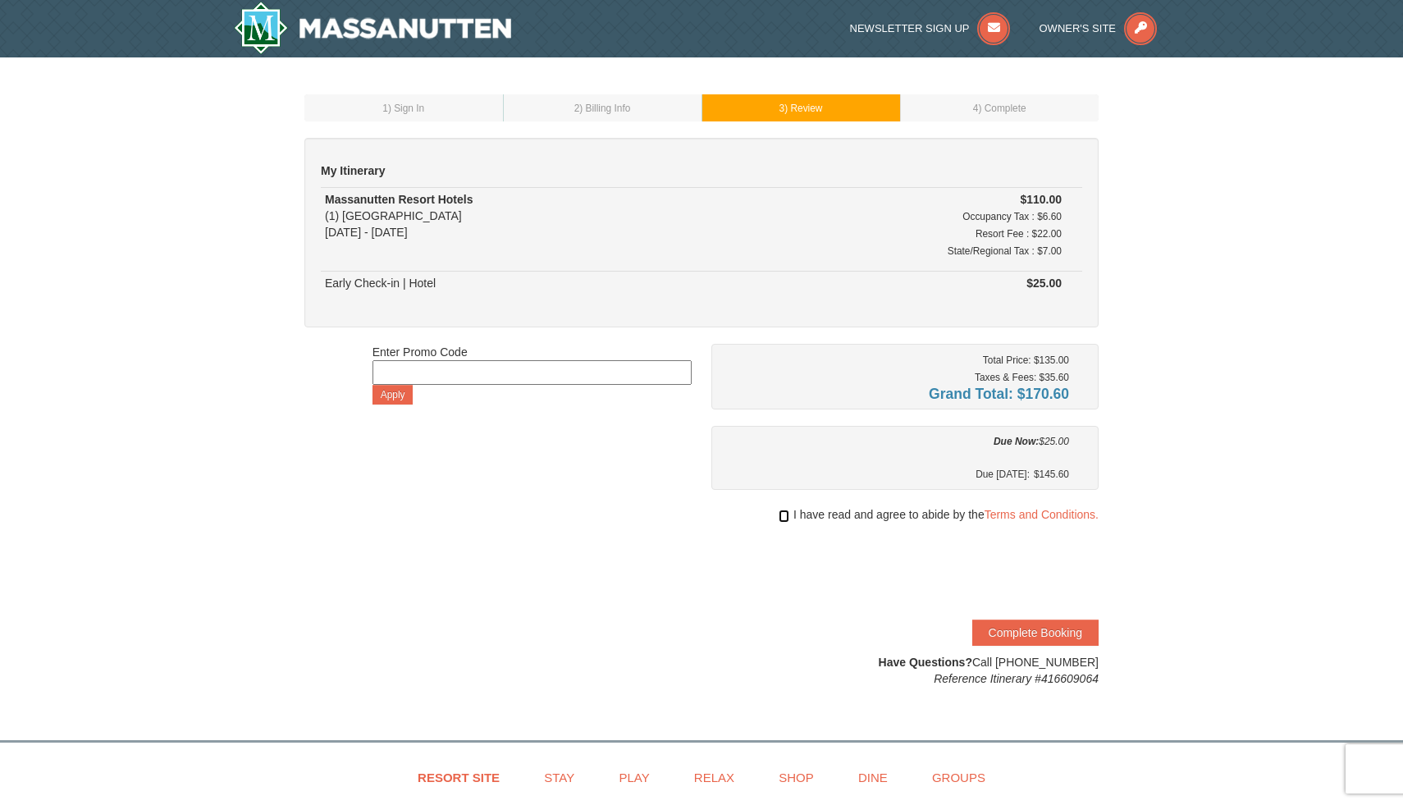
click at [782, 514] on input "checkbox" at bounding box center [784, 516] width 11 height 13
checkbox input "true"
click at [1054, 627] on button "Complete Booking" at bounding box center [1035, 632] width 126 height 26
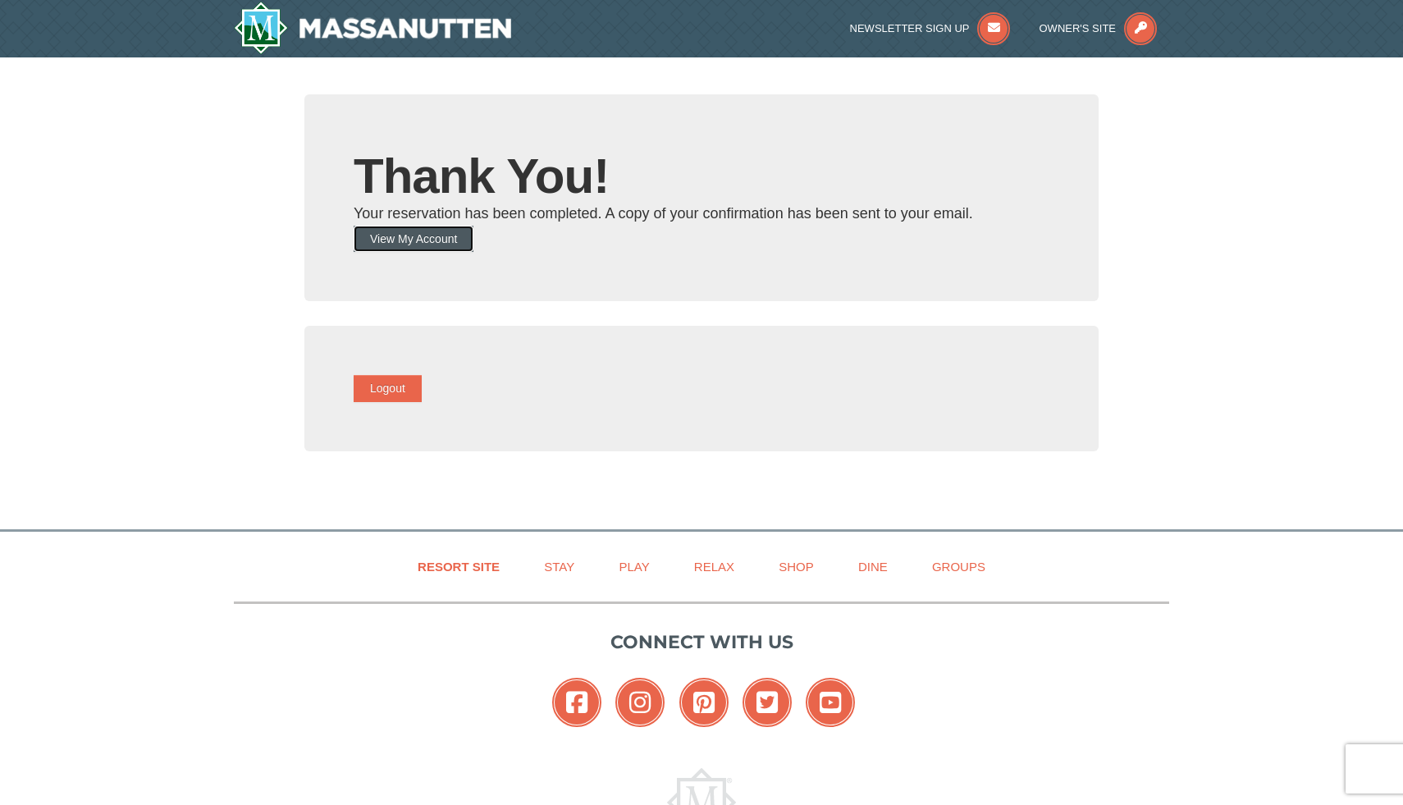
click at [461, 227] on button "View My Account" at bounding box center [414, 239] width 120 height 26
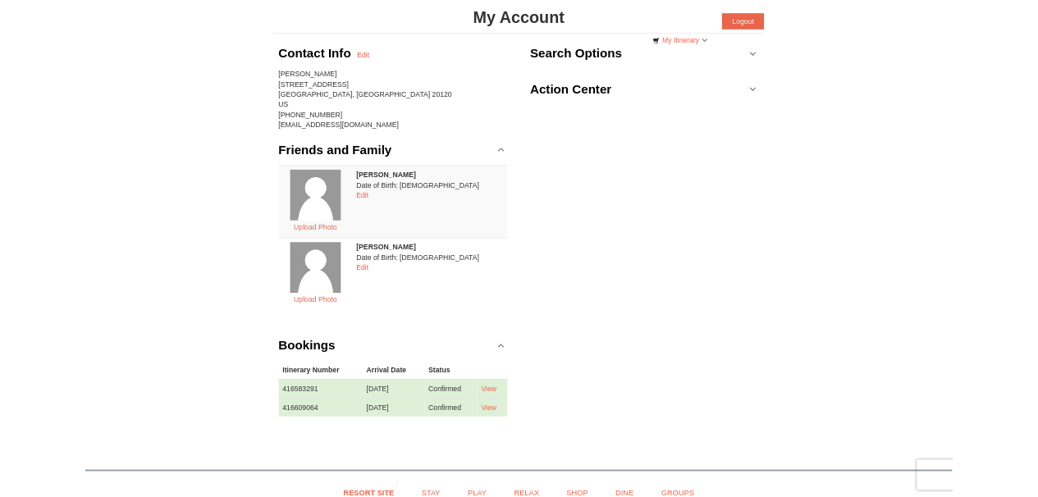
scroll to position [126, 0]
